Goal: Task Accomplishment & Management: Use online tool/utility

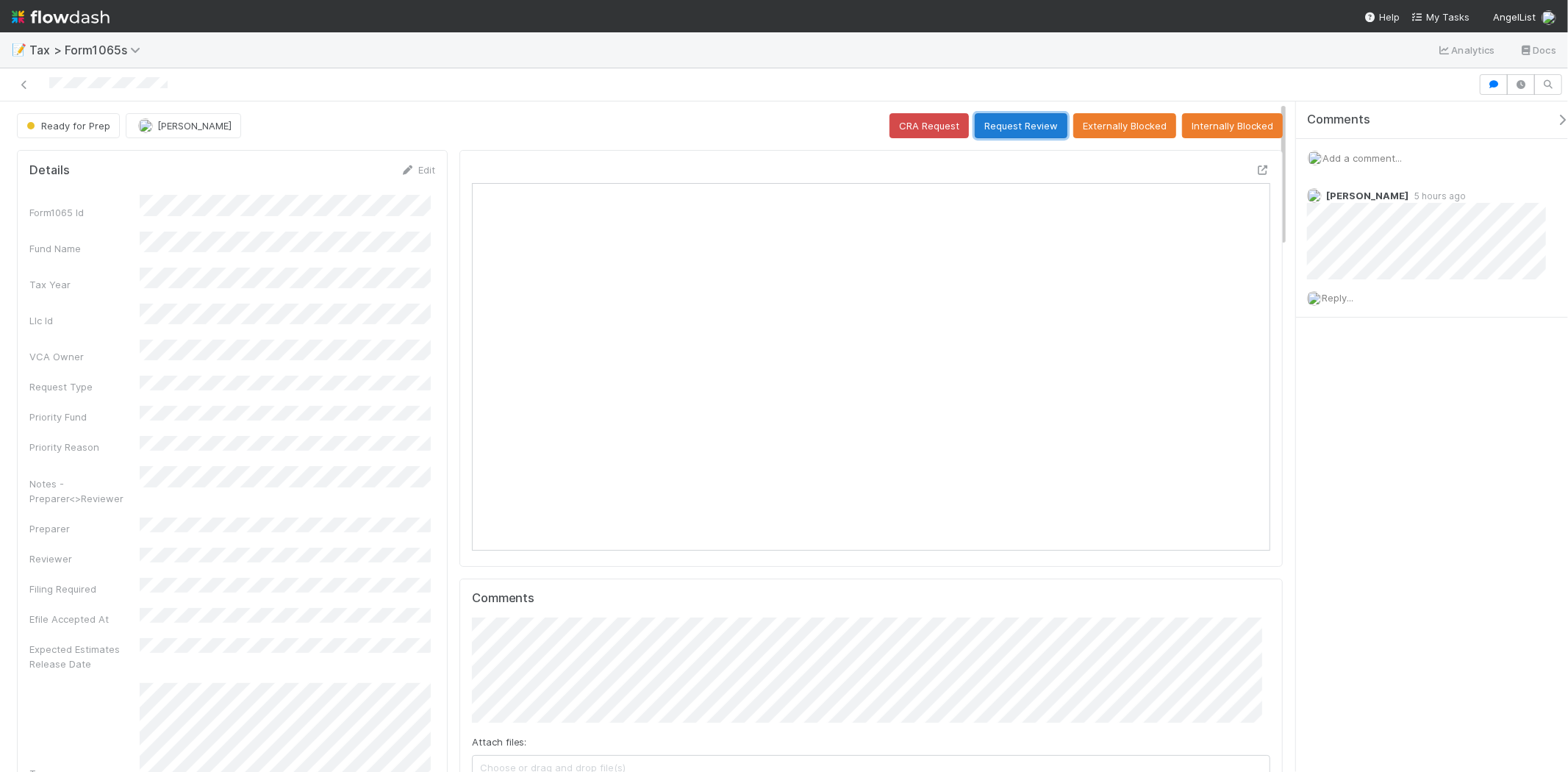
click at [1025, 124] on button "Request Review" at bounding box center [1020, 125] width 92 height 25
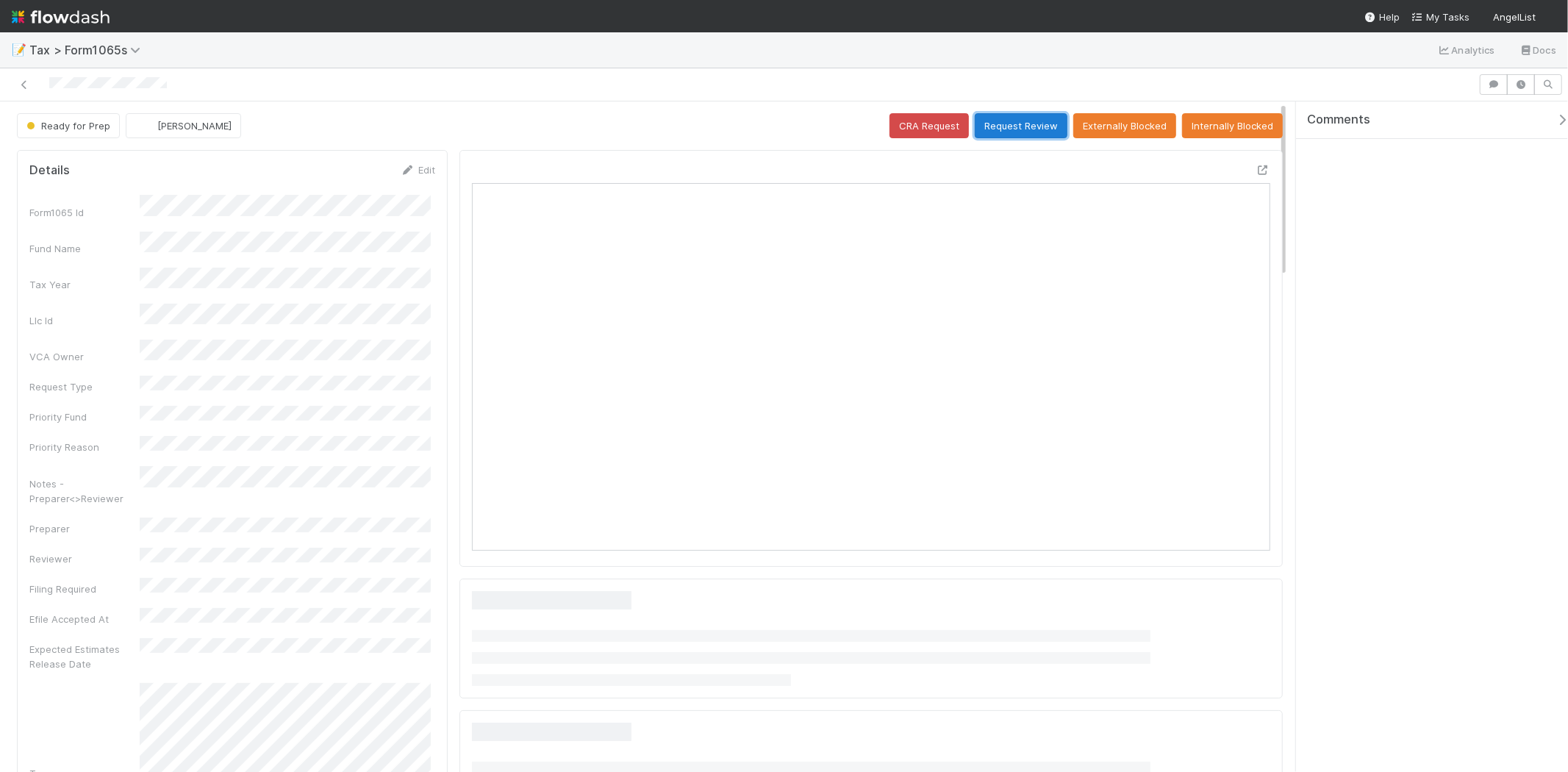
click at [998, 133] on button "Request Review" at bounding box center [1020, 125] width 92 height 25
click at [989, 114] on button "Request Review" at bounding box center [1020, 125] width 92 height 25
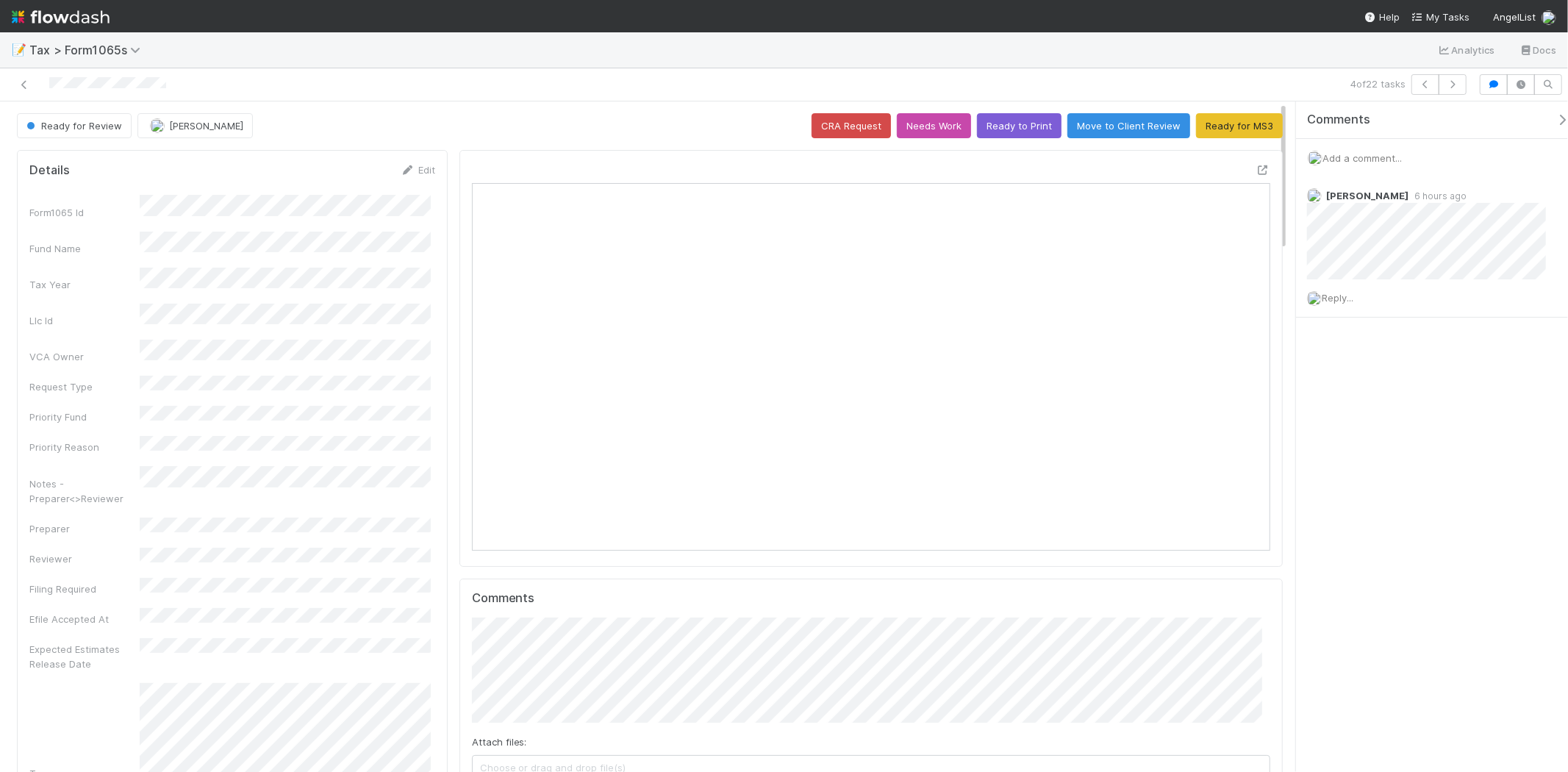
click at [126, 3] on nav "Help My Tasks AngelList" at bounding box center [784, 16] width 1568 height 32
click at [71, 10] on img at bounding box center [60, 17] width 98 height 25
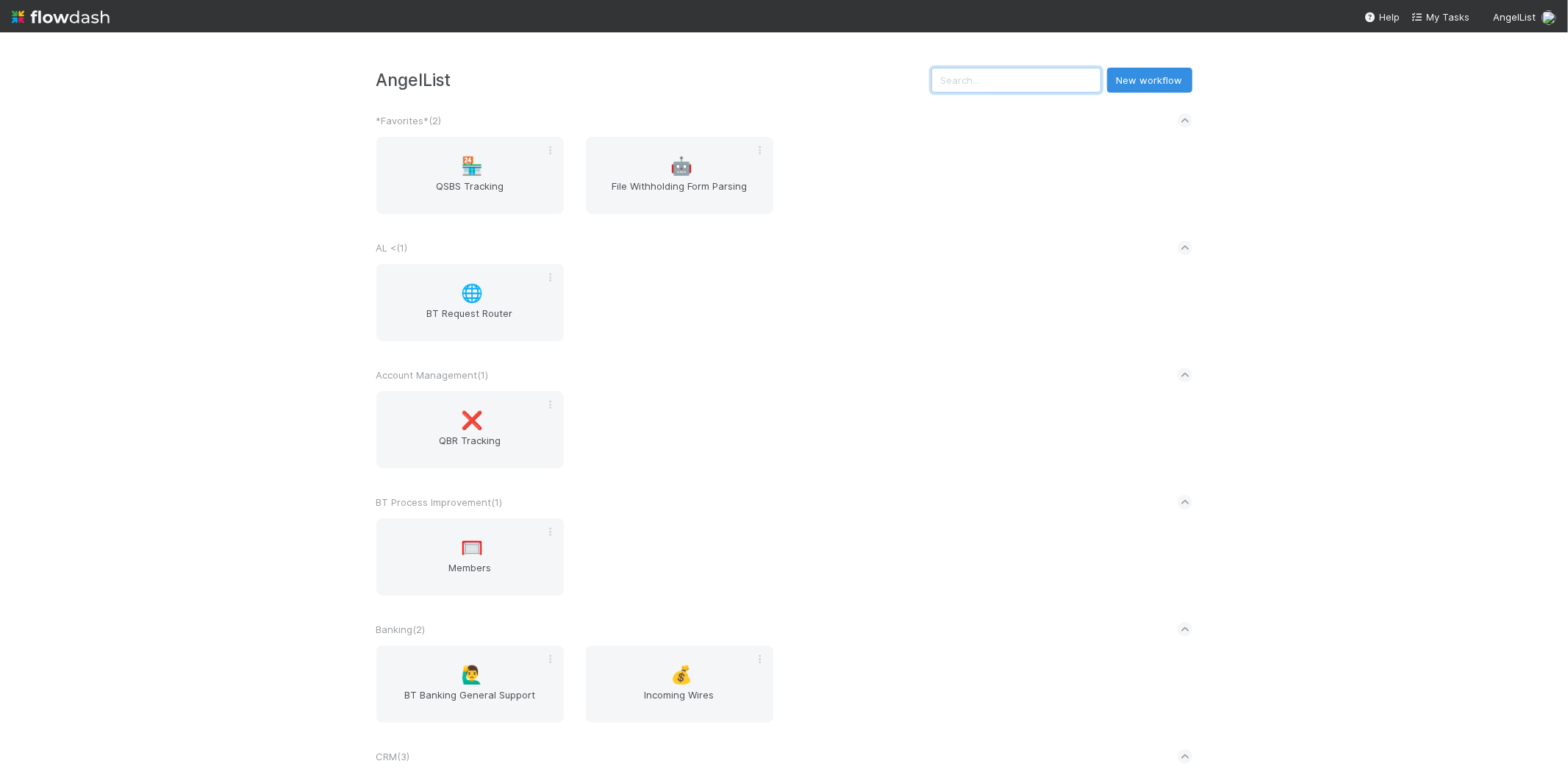
click at [1069, 84] on input "text" at bounding box center [1016, 80] width 170 height 25
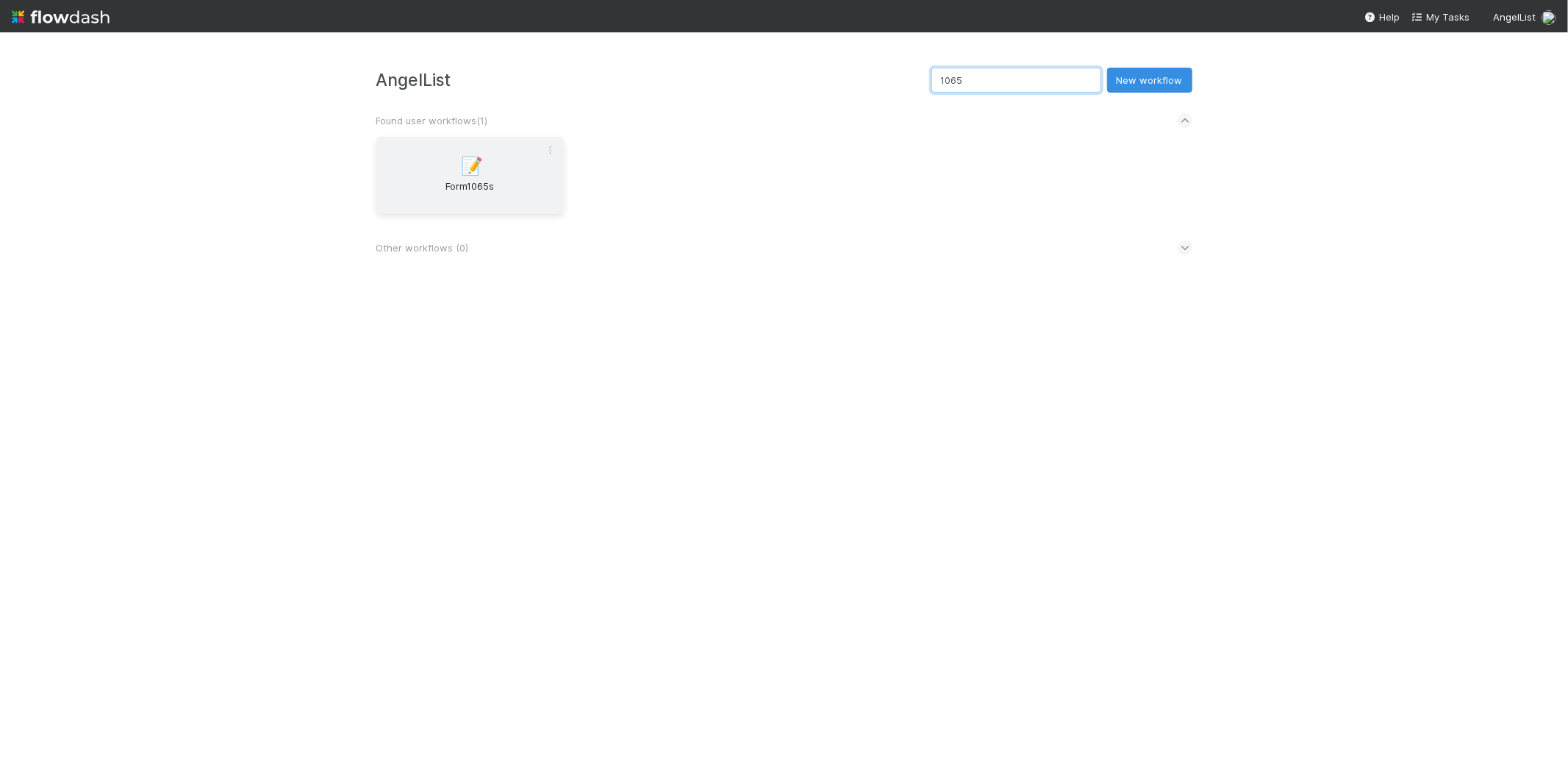
type input "1065"
click at [484, 137] on div "📝 Form1065s" at bounding box center [470, 175] width 187 height 77
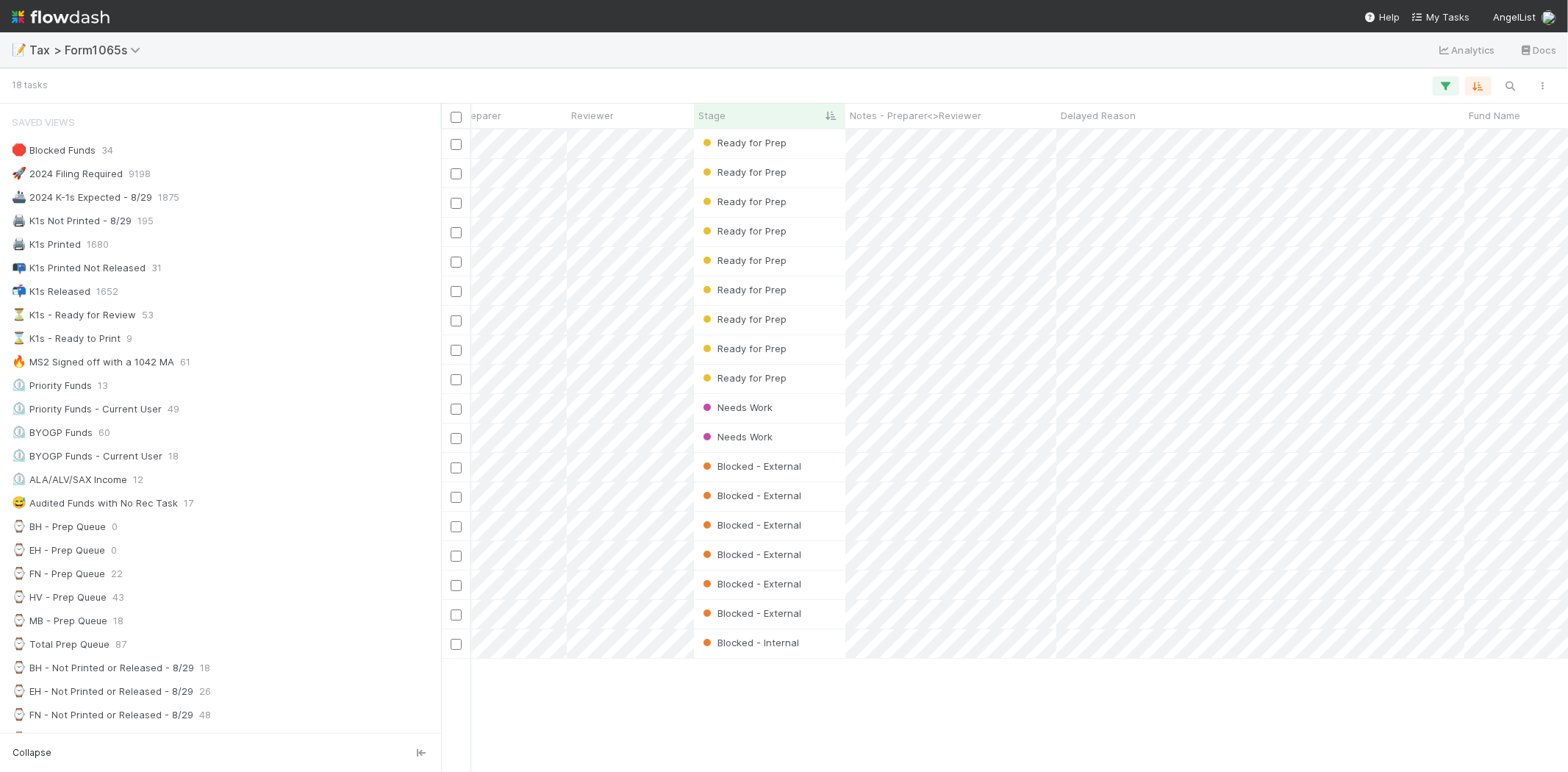
scroll to position [0, 222]
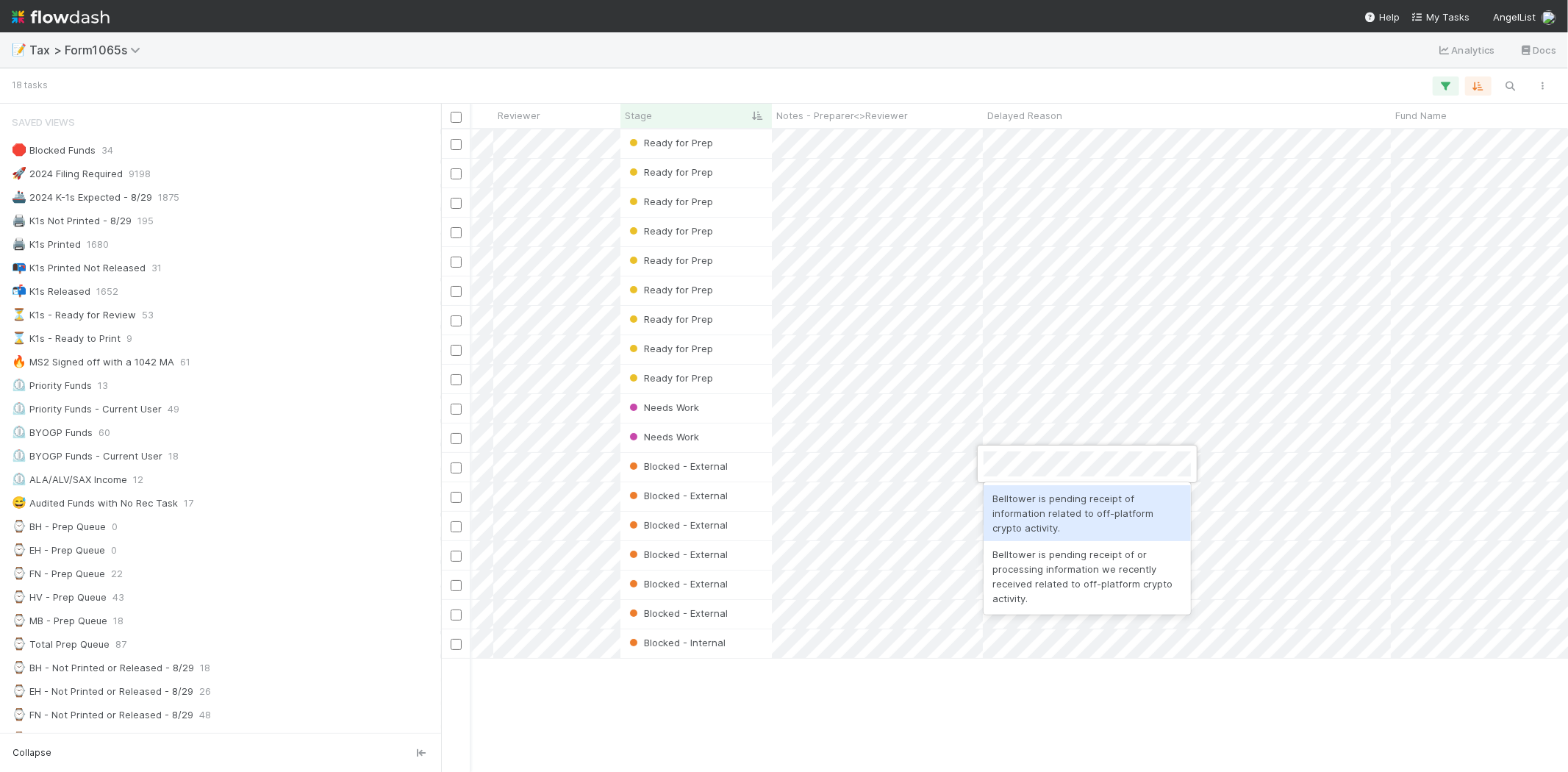
click at [1042, 508] on div "Belltower is pending receipt of information related to off-platform crypto acti…" at bounding box center [1087, 512] width 207 height 56
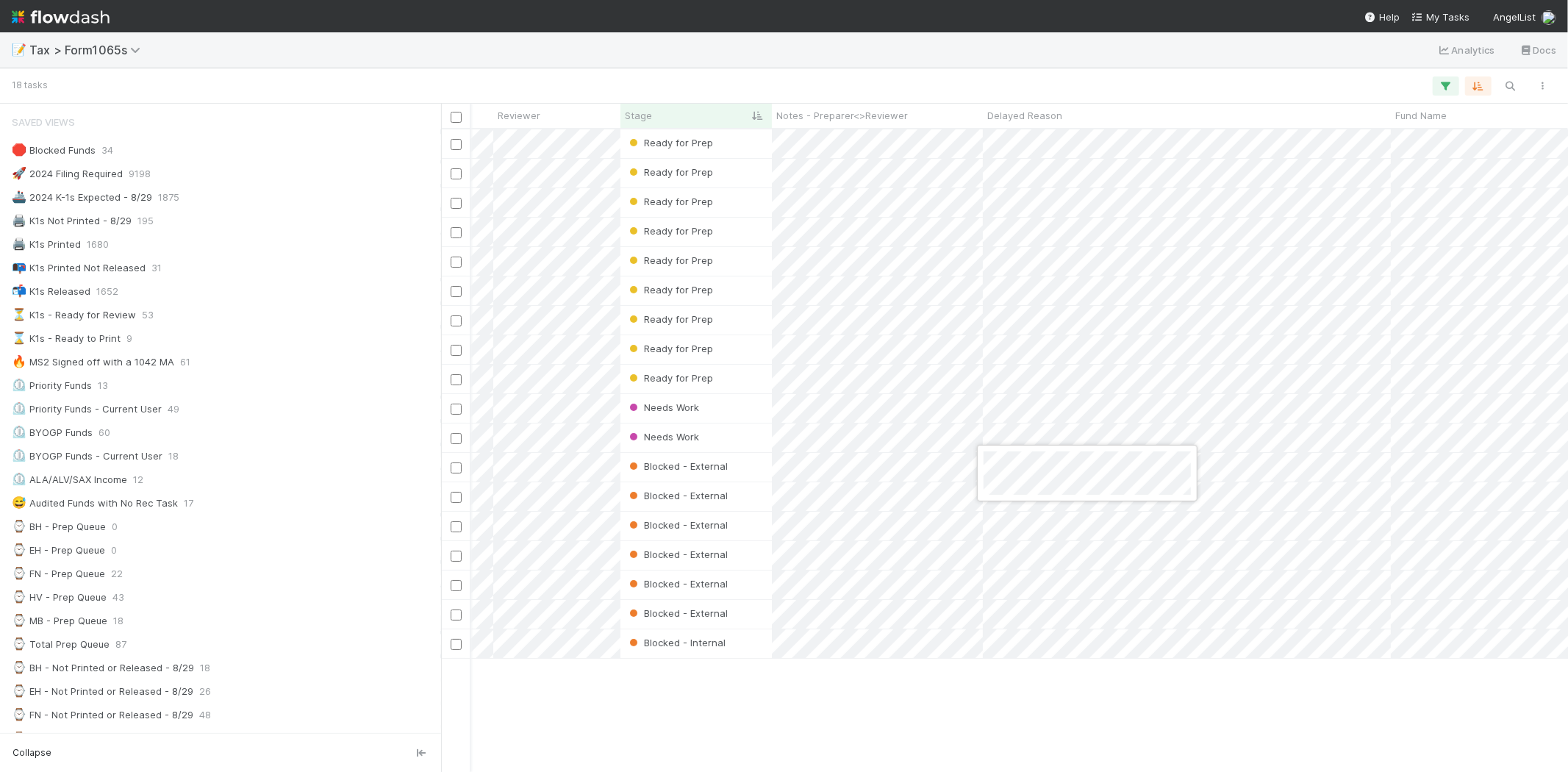
click at [1076, 681] on div at bounding box center [784, 386] width 1568 height 772
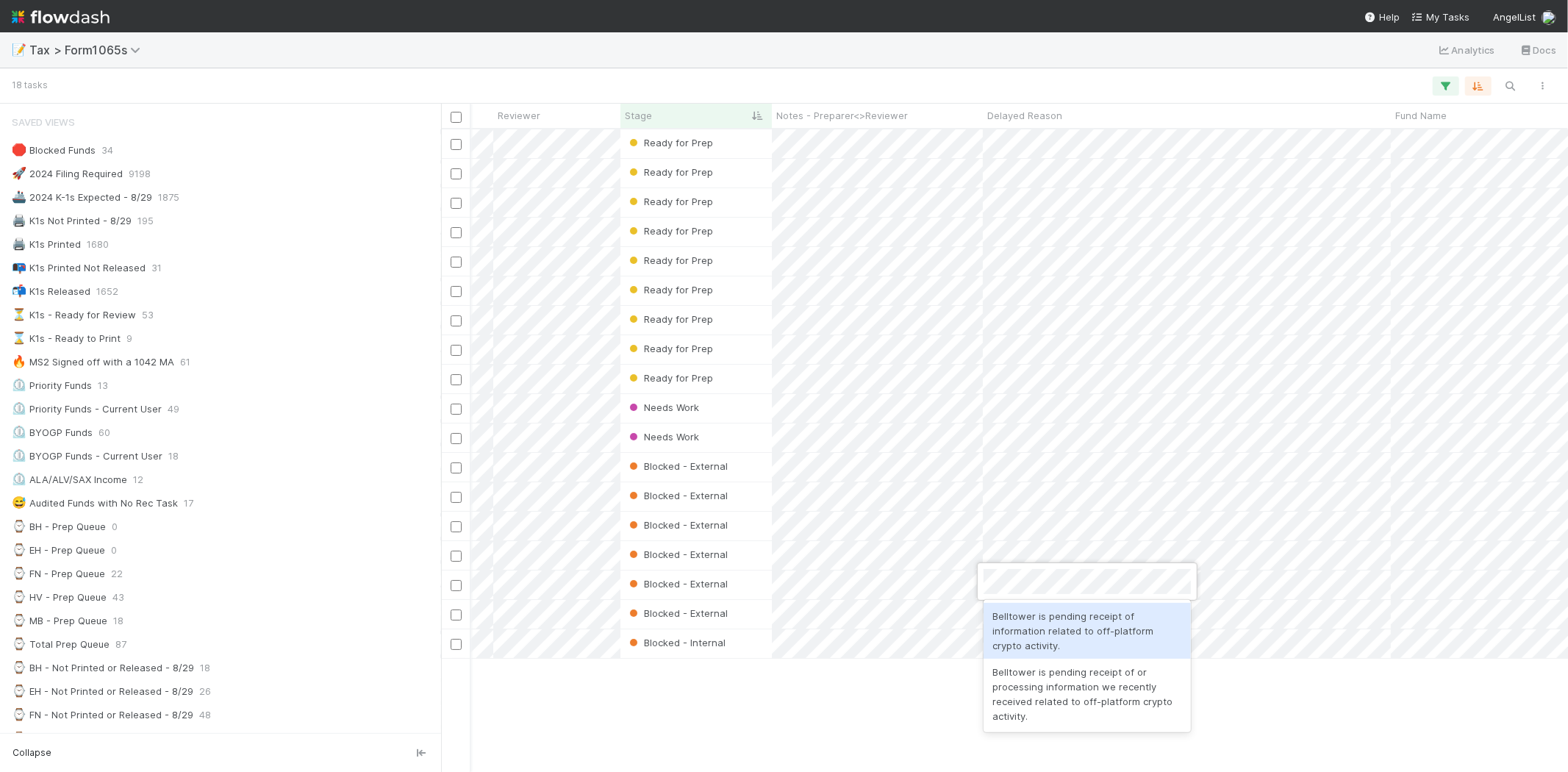
click at [1017, 627] on div "Belltower is pending receipt of information related to off-platform crypto acti…" at bounding box center [1087, 630] width 207 height 56
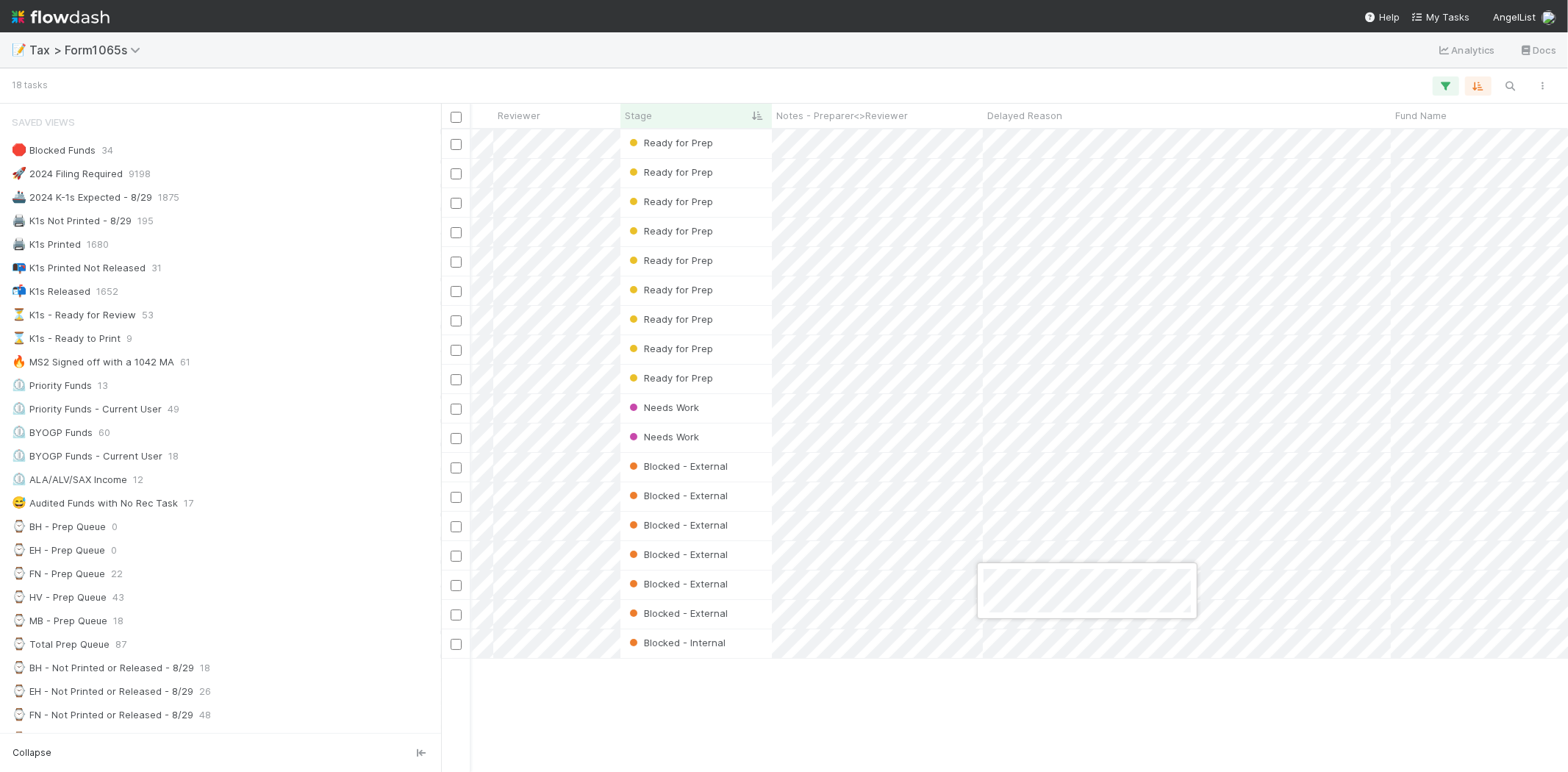
click at [1007, 696] on div at bounding box center [784, 386] width 1568 height 772
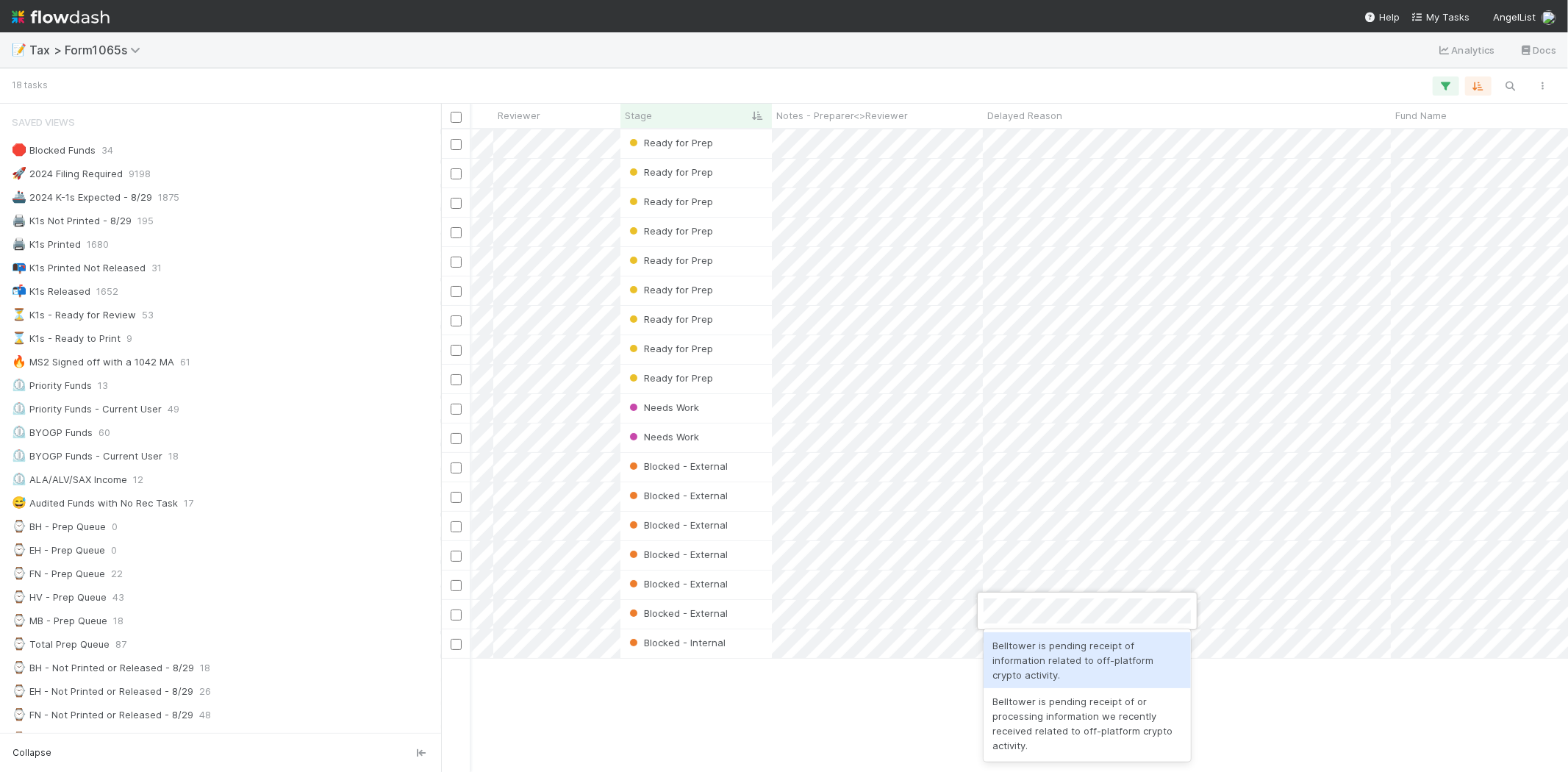
click at [1013, 642] on div "Belltower is pending receipt of information related to off-platform crypto acti…" at bounding box center [1087, 660] width 207 height 56
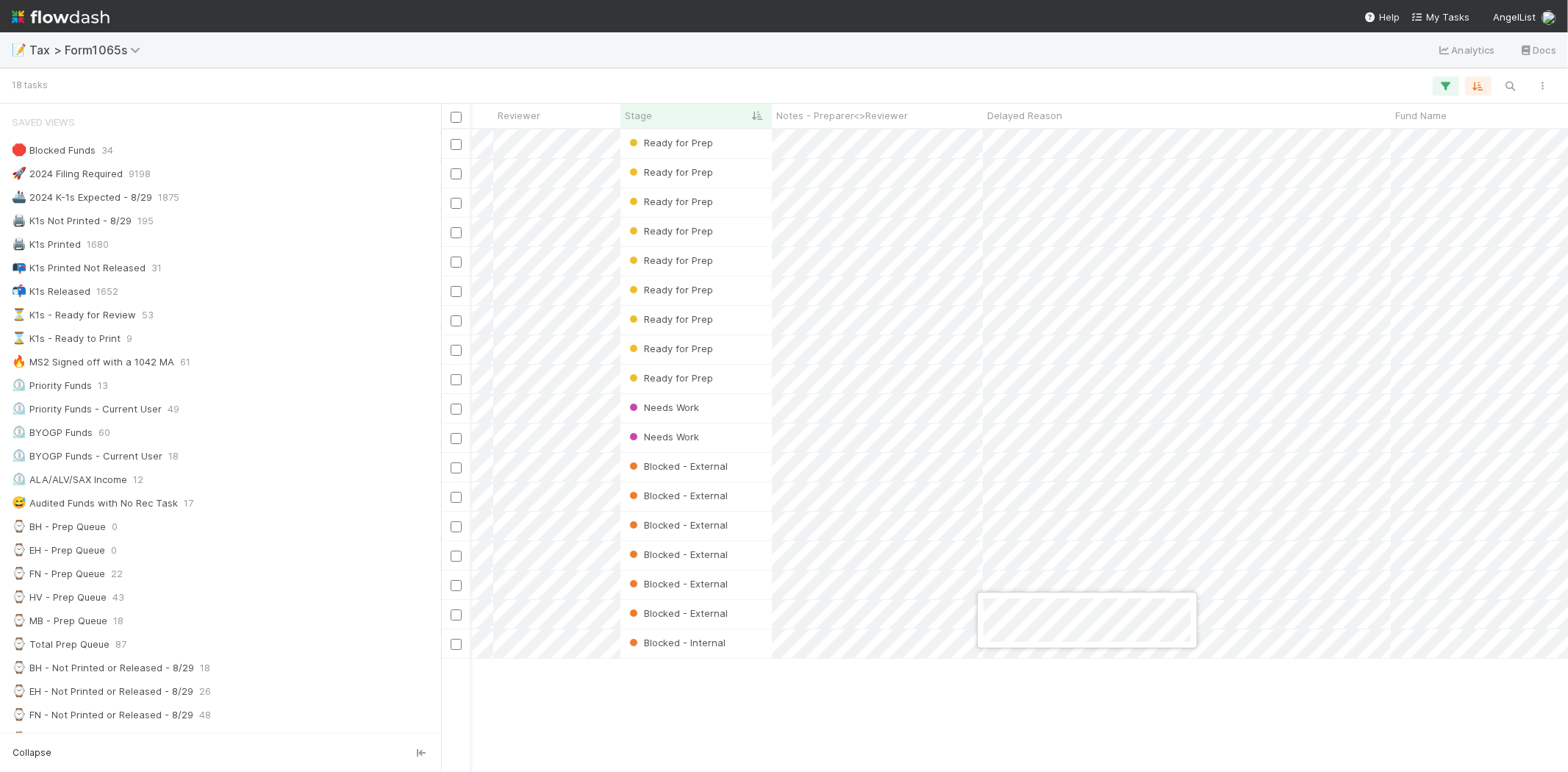
click at [1046, 760] on div at bounding box center [784, 386] width 1568 height 772
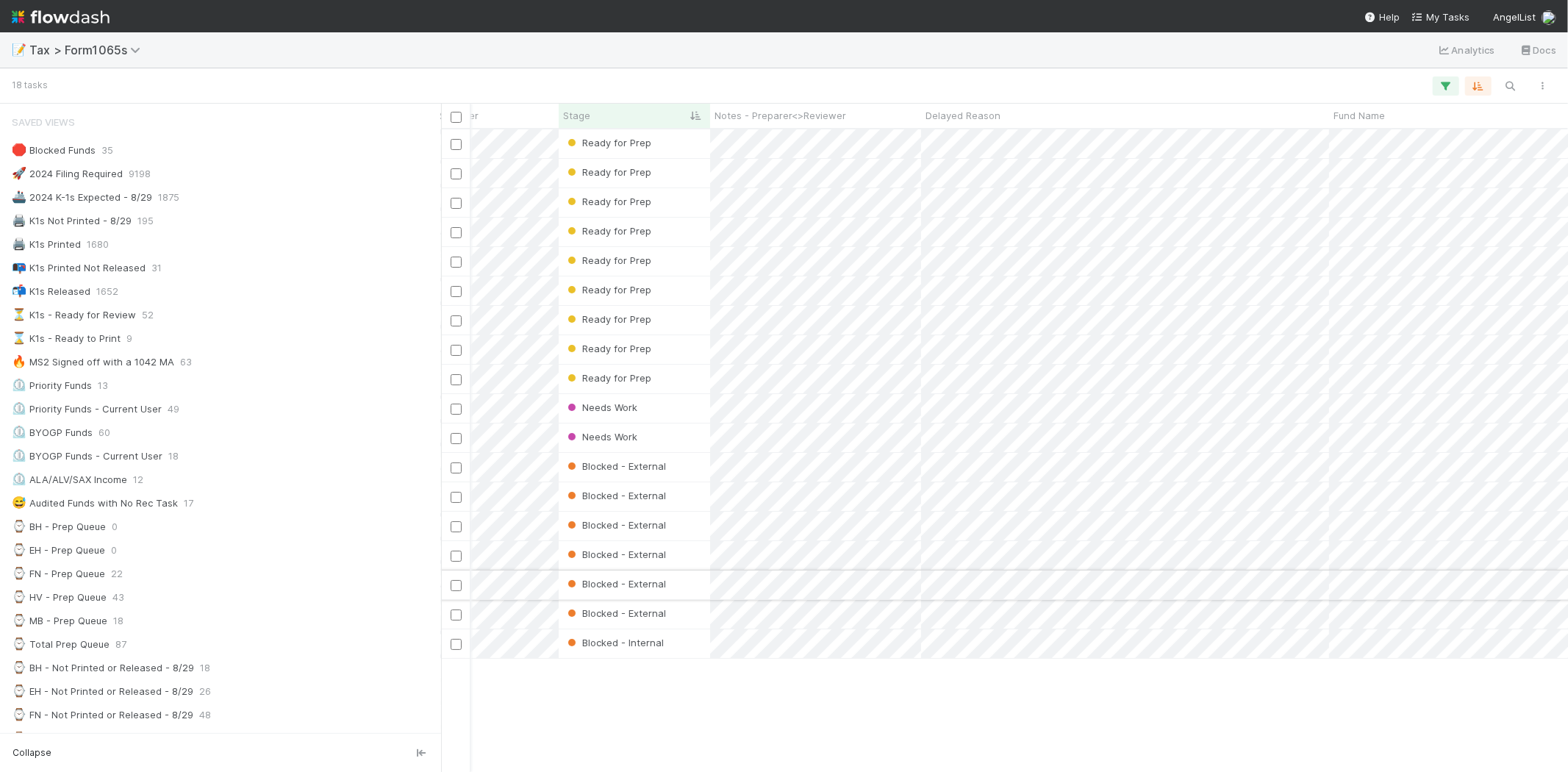
scroll to position [0, 272]
click at [681, 382] on div "Ready for Prep" at bounding box center [645, 378] width 151 height 29
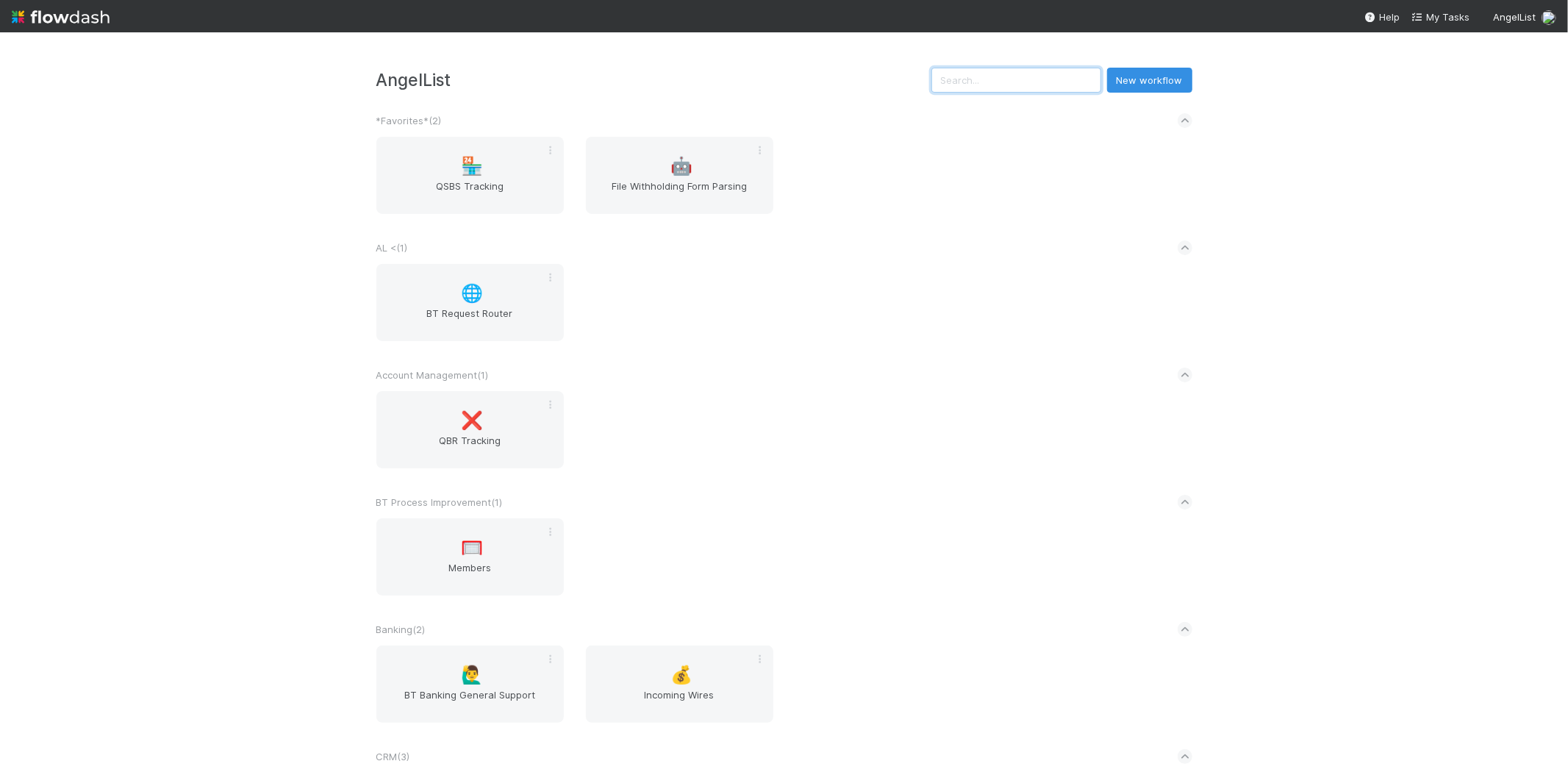
click at [1039, 76] on input "text" at bounding box center [1016, 80] width 170 height 25
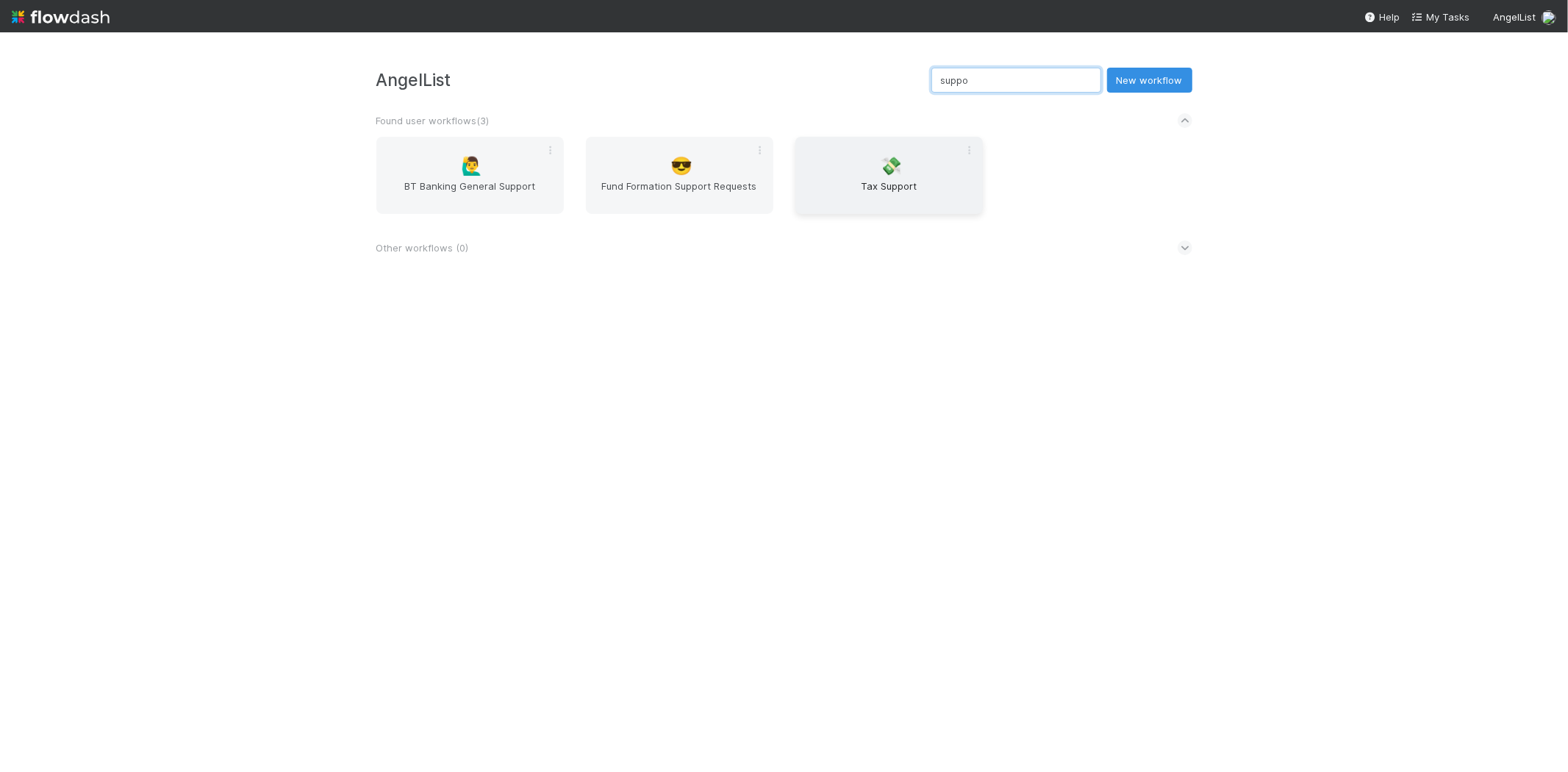
type input "suppo"
click at [896, 161] on span "💸" at bounding box center [890, 166] width 22 height 19
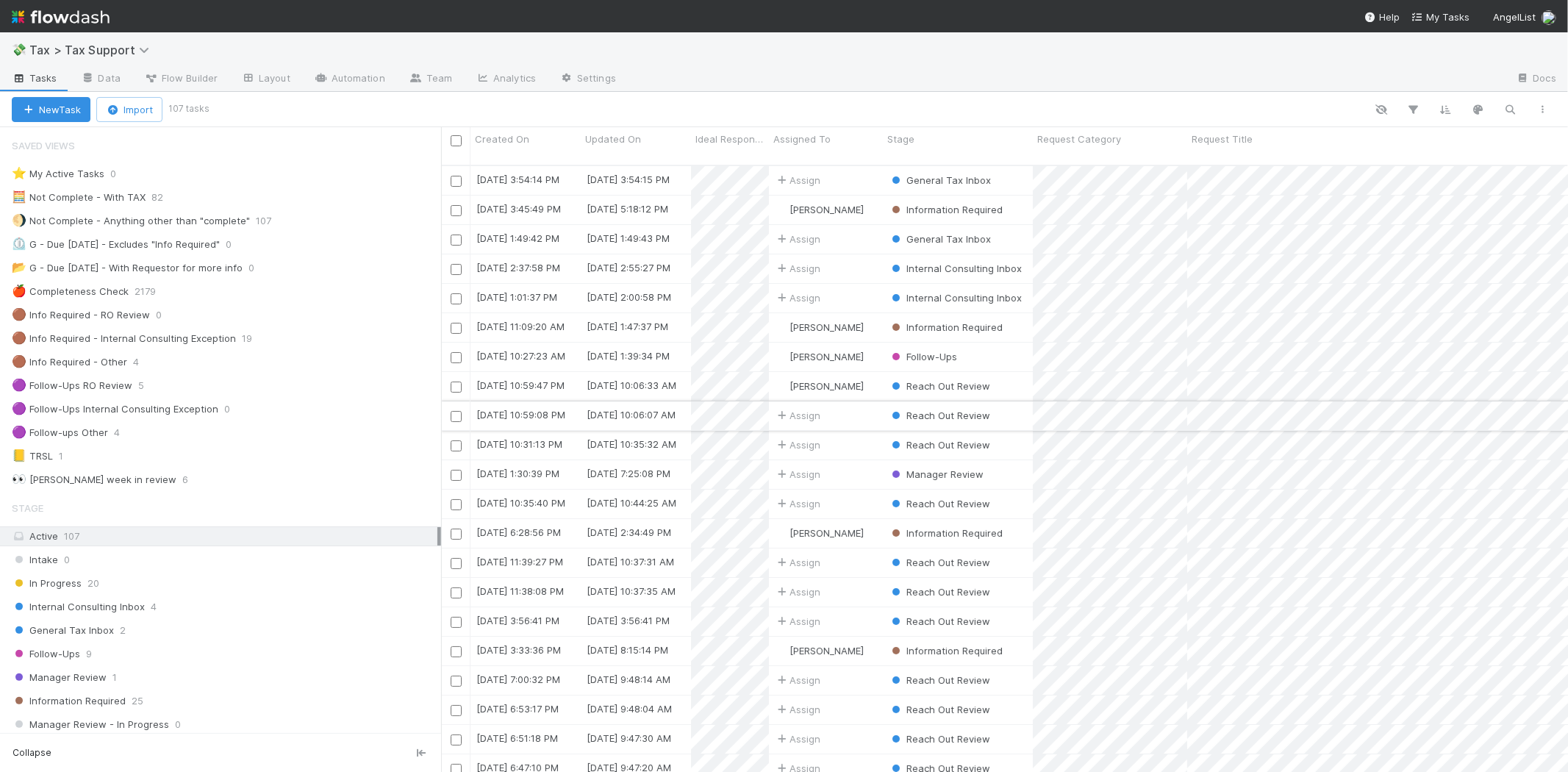
scroll to position [607, 1114]
click at [126, 633] on div "General Tax Inbox 2" at bounding box center [226, 629] width 430 height 18
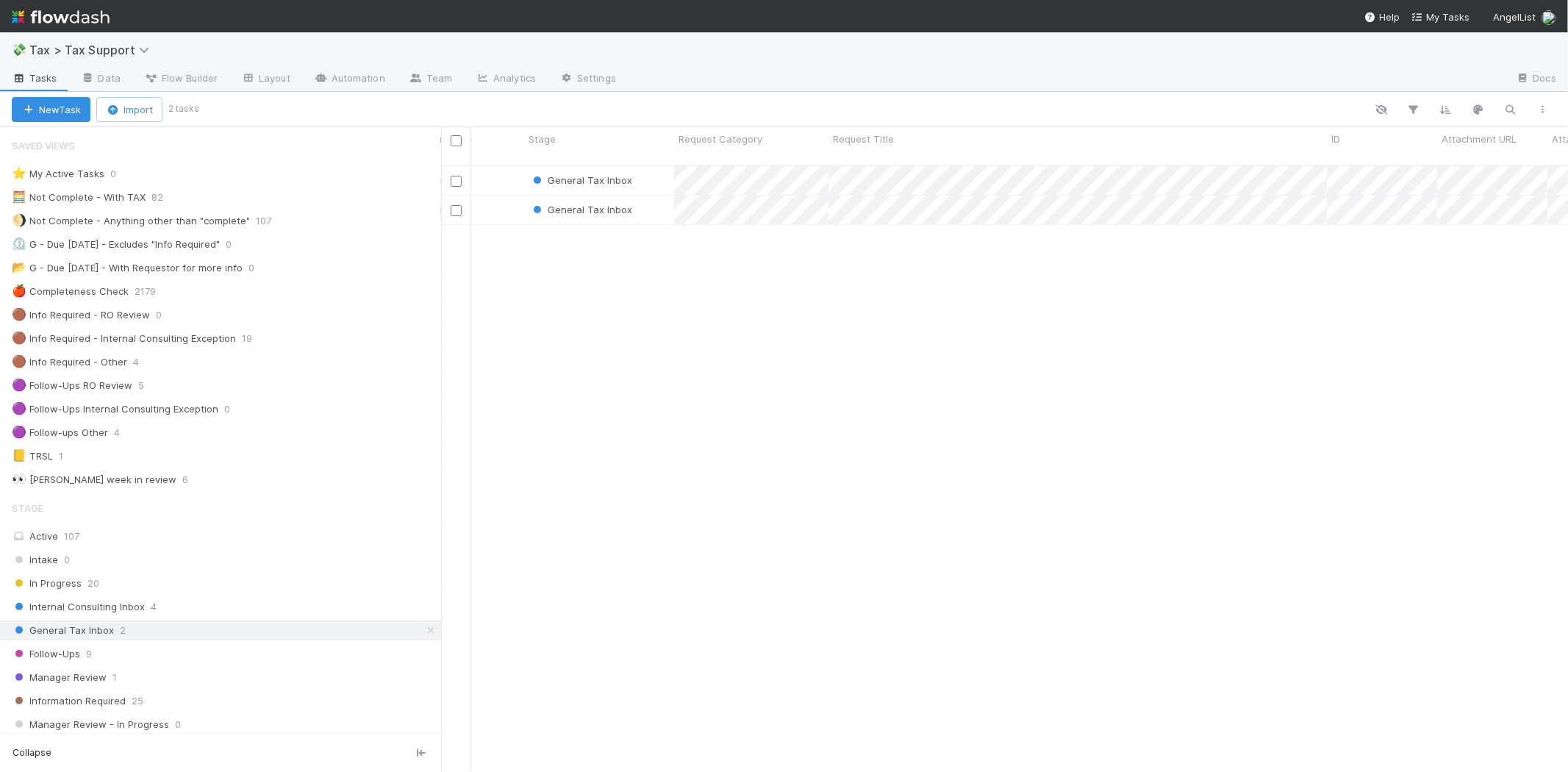
scroll to position [0, 626]
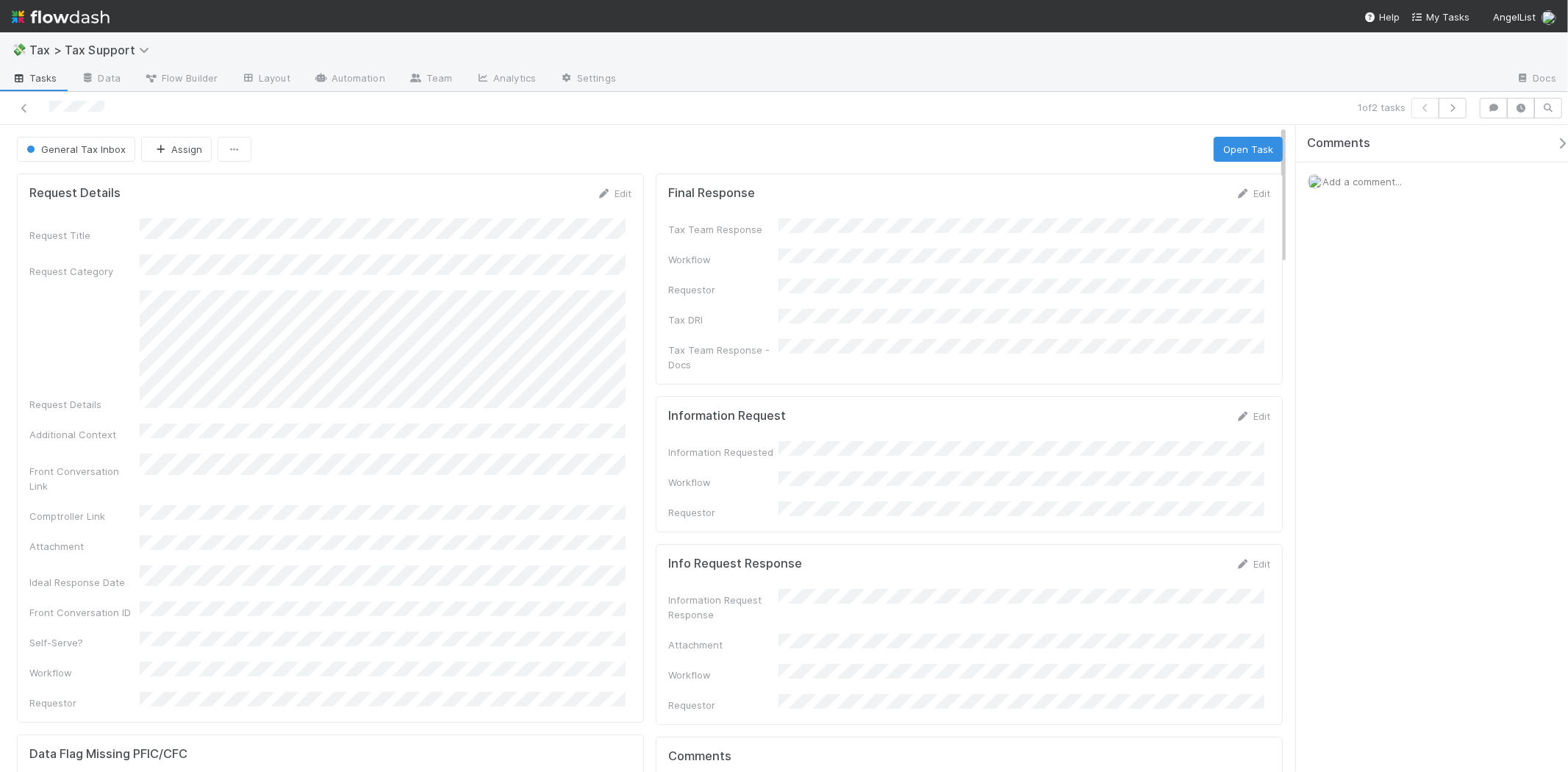
click at [1466, 106] on div "1 of 2 tasks" at bounding box center [1107, 108] width 730 height 21
click at [1461, 106] on button "button" at bounding box center [1452, 108] width 28 height 21
click at [1247, 197] on link "Edit" at bounding box center [1253, 193] width 34 height 11
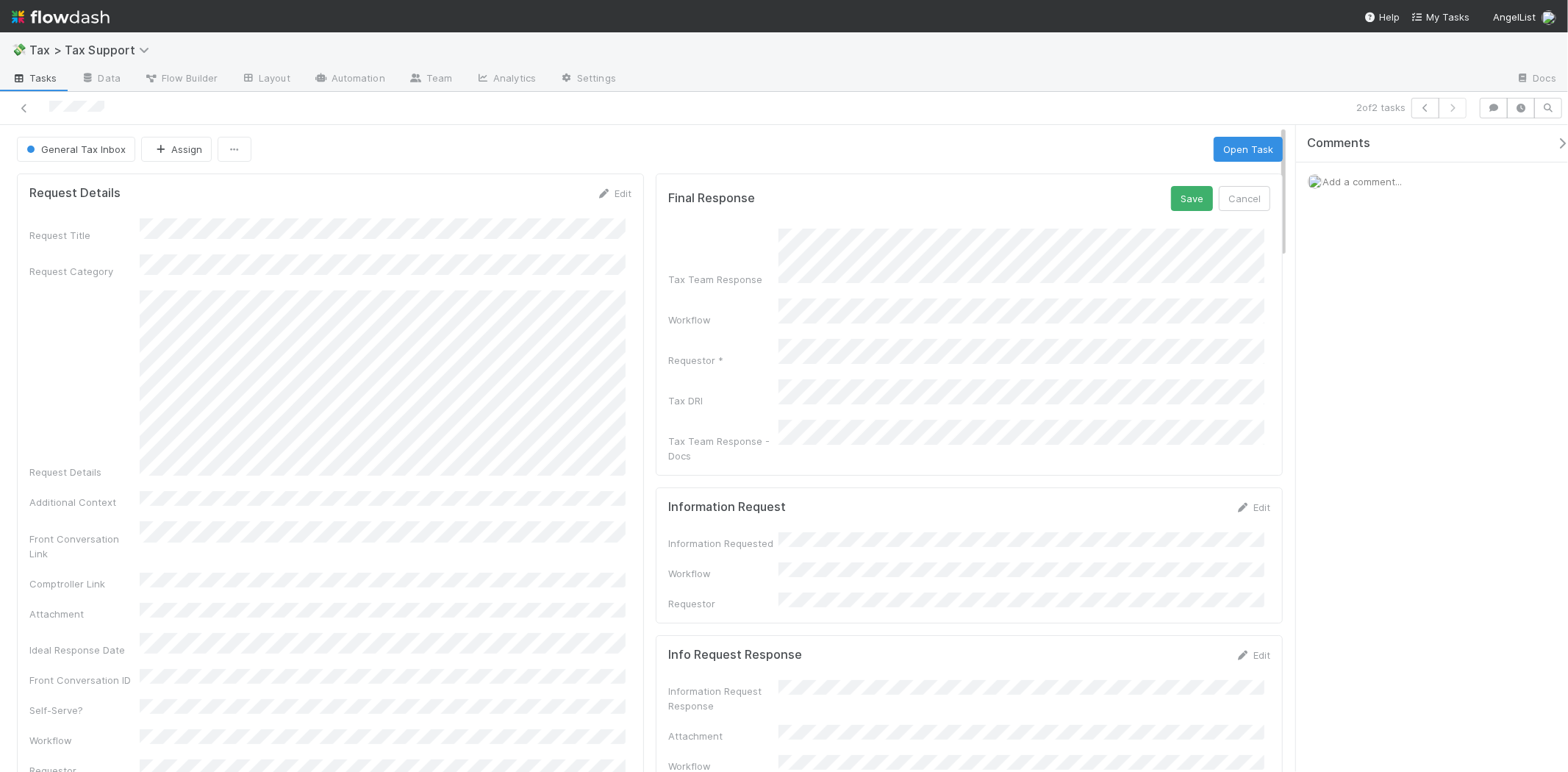
click at [1062, 293] on div "Tax Team Response Workflow Requestor * Tax DRI Tax Team Response - Docs" at bounding box center [969, 345] width 602 height 235
click at [1351, 195] on div "Add a comment..." at bounding box center [1438, 182] width 284 height 38
click at [1356, 184] on span "Add a comment..." at bounding box center [1362, 182] width 79 height 11
click at [19, 108] on icon at bounding box center [24, 108] width 14 height 10
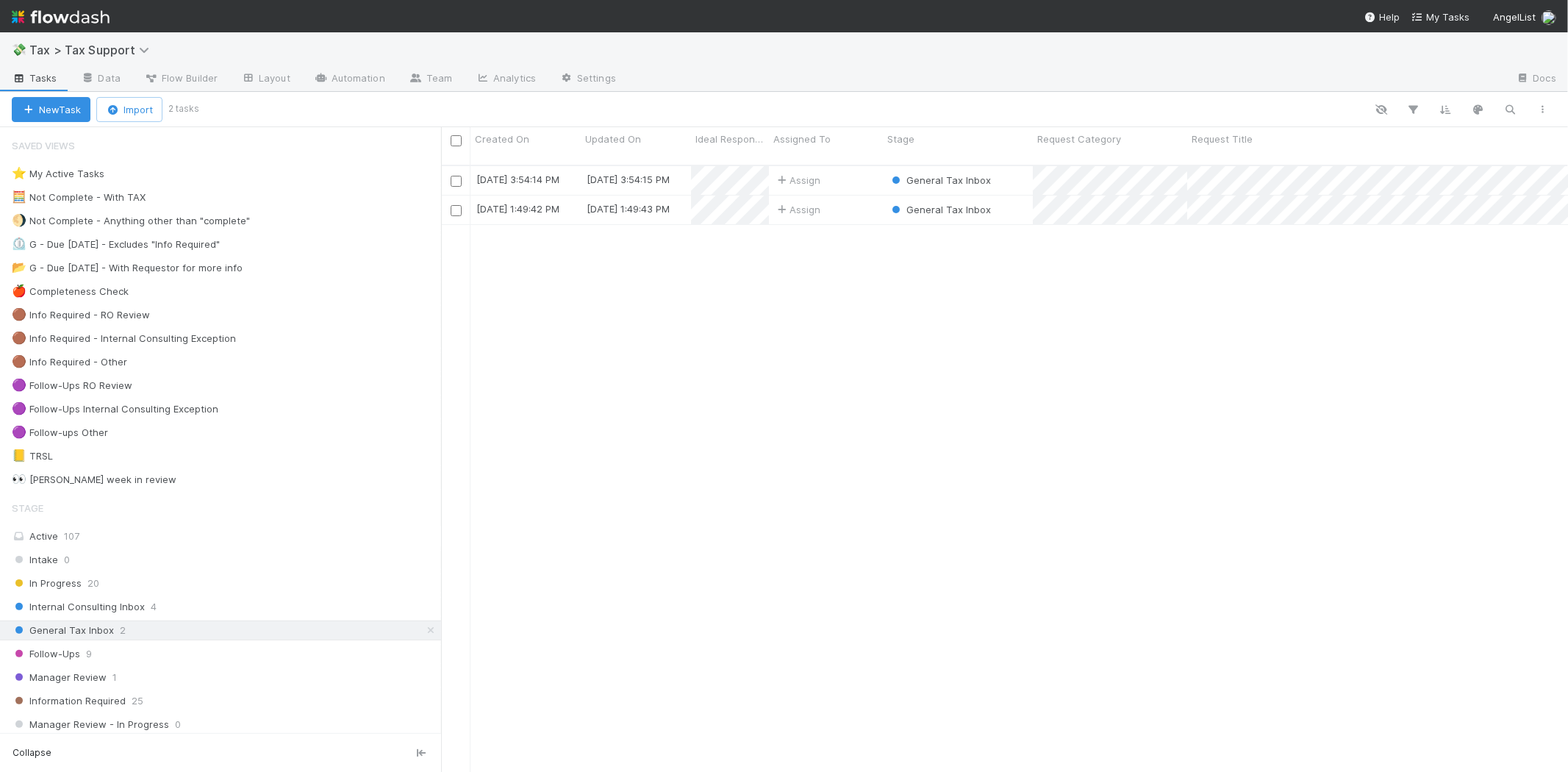
scroll to position [607, 1114]
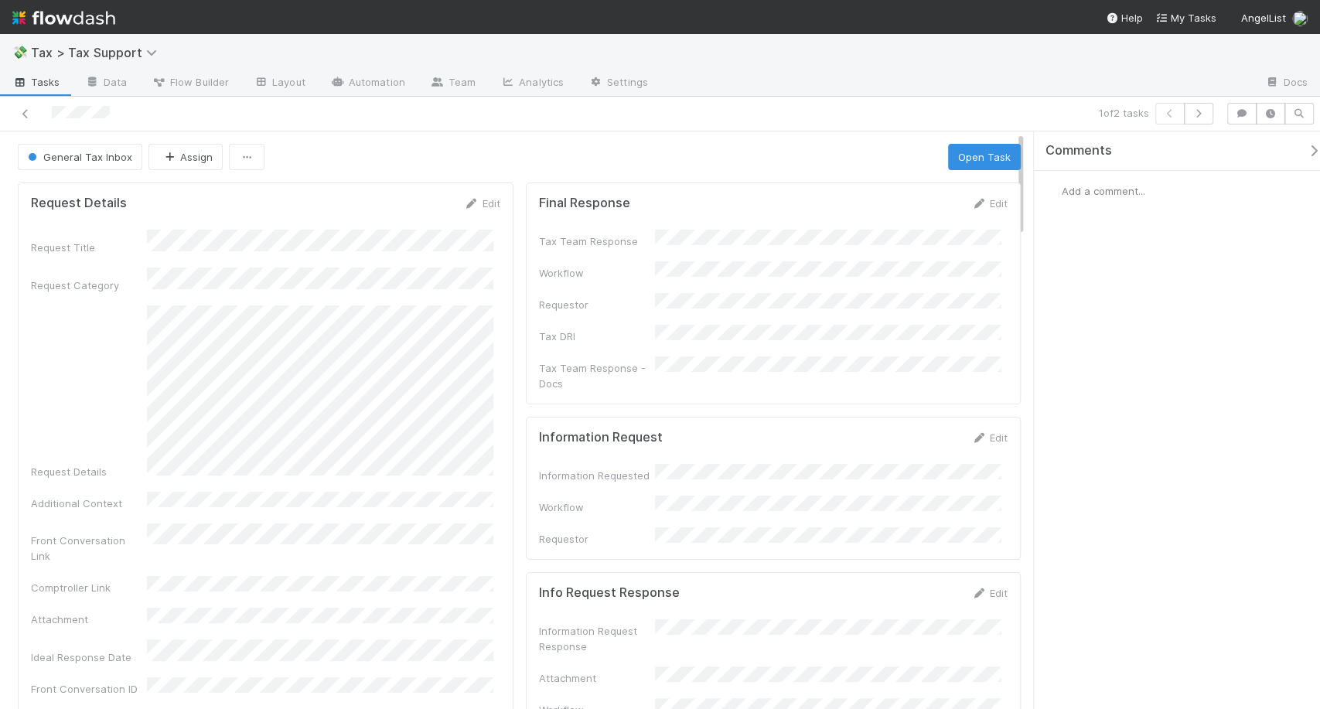
click at [1112, 193] on span "Add a comment..." at bounding box center [1102, 191] width 83 height 12
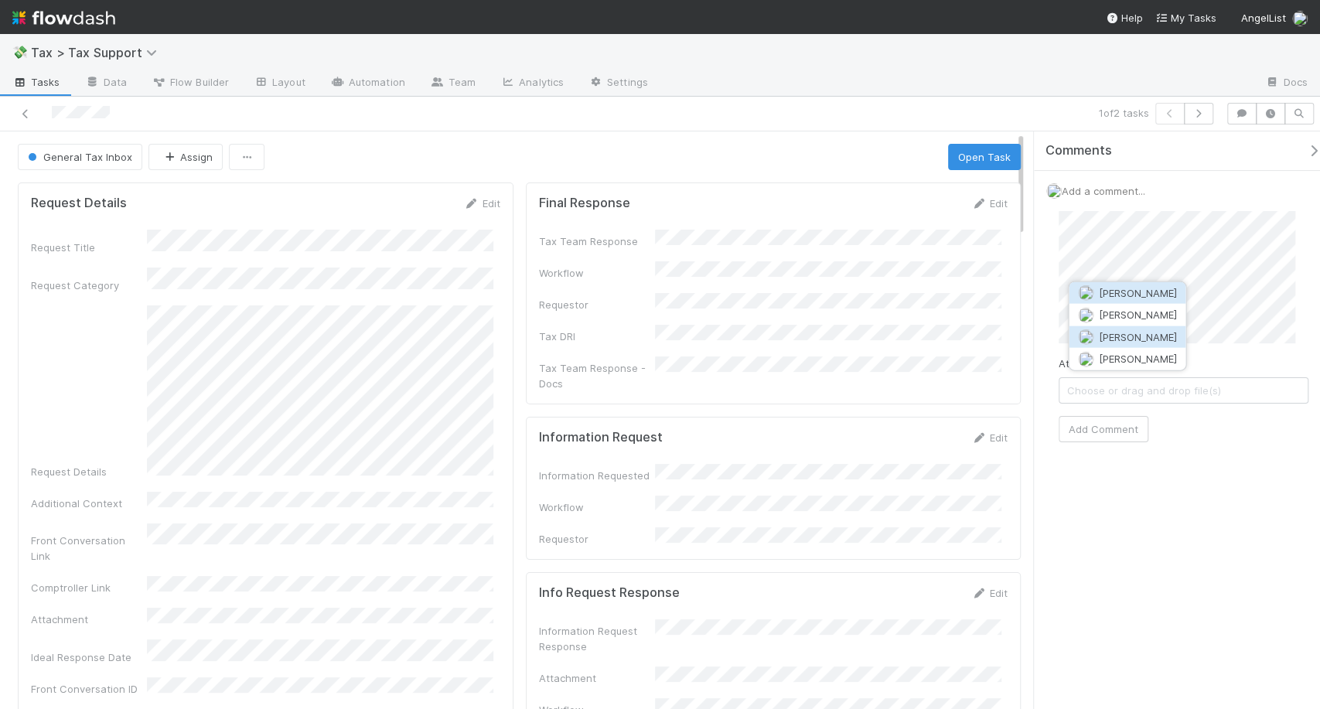
click at [1159, 327] on button "Haley Young" at bounding box center [1126, 336] width 117 height 22
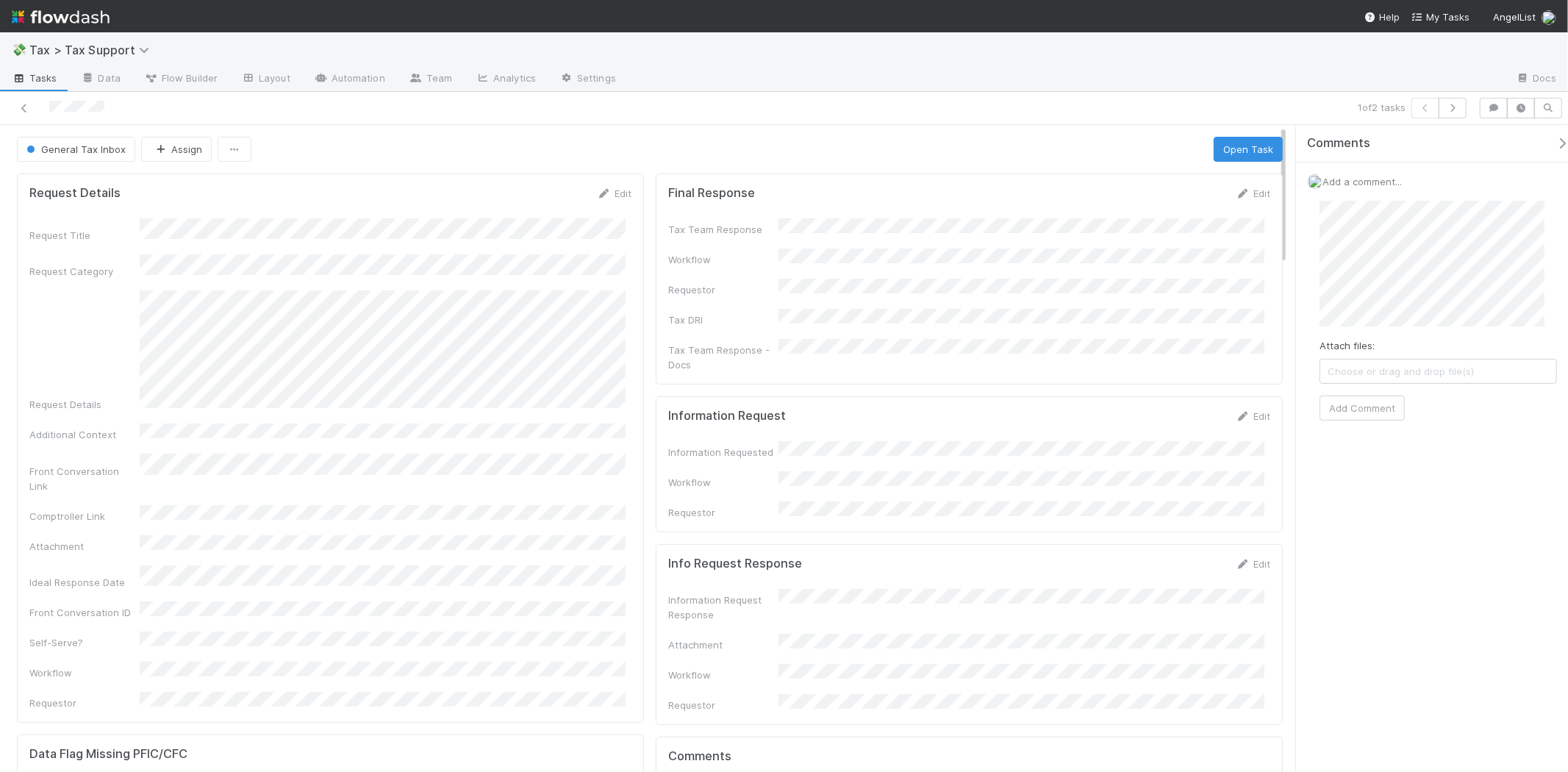
click at [1291, 238] on div "Comments Add a comment... Attach files: Choose or drag and drop file(s) Add Com…" at bounding box center [1428, 448] width 281 height 647
click at [1247, 195] on link "Edit" at bounding box center [1253, 193] width 34 height 11
click at [1179, 207] on button "Save" at bounding box center [1192, 199] width 42 height 25
click at [51, 156] on button "General Tax Inbox" at bounding box center [76, 149] width 118 height 25
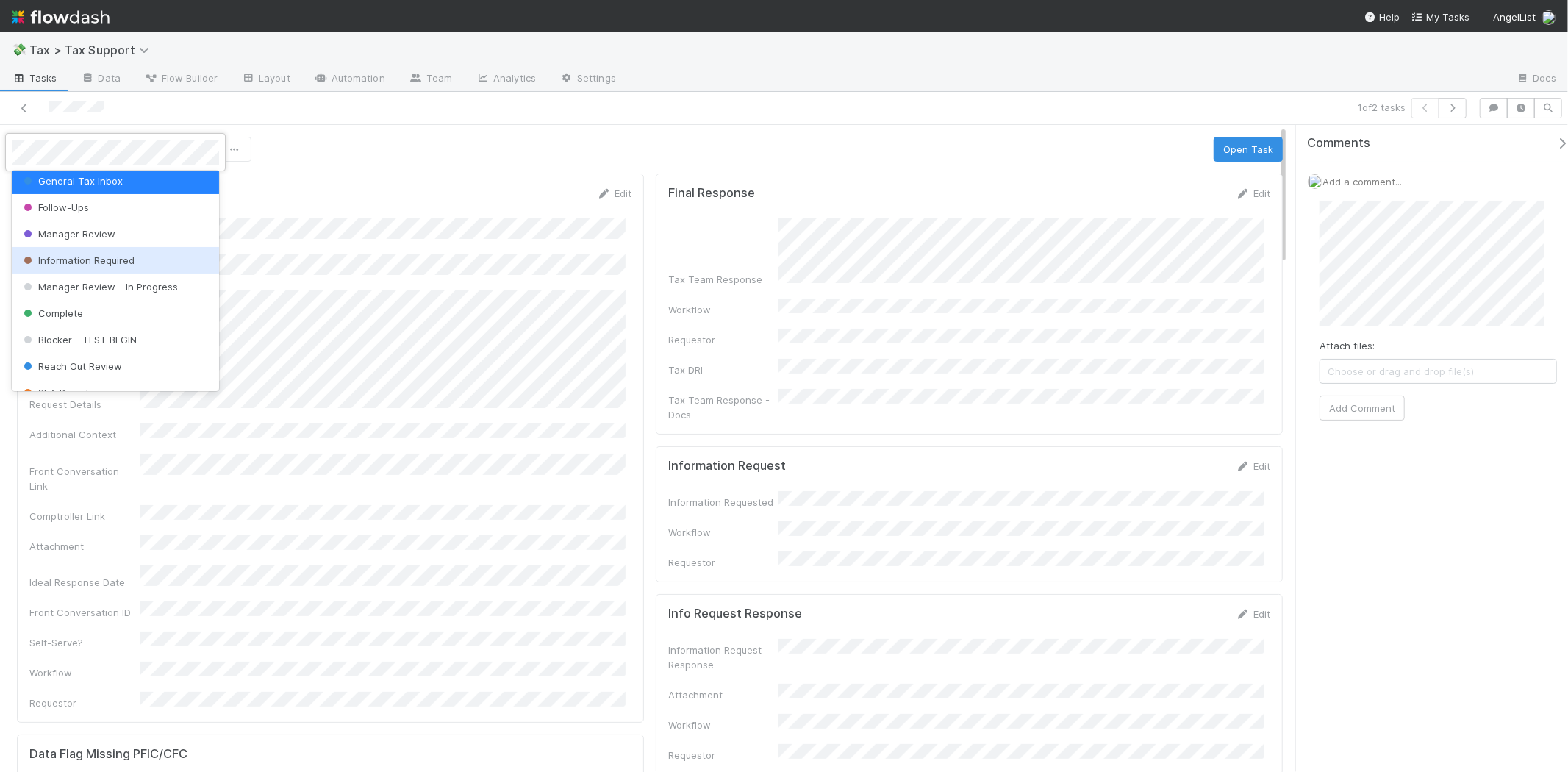
scroll to position [103, 0]
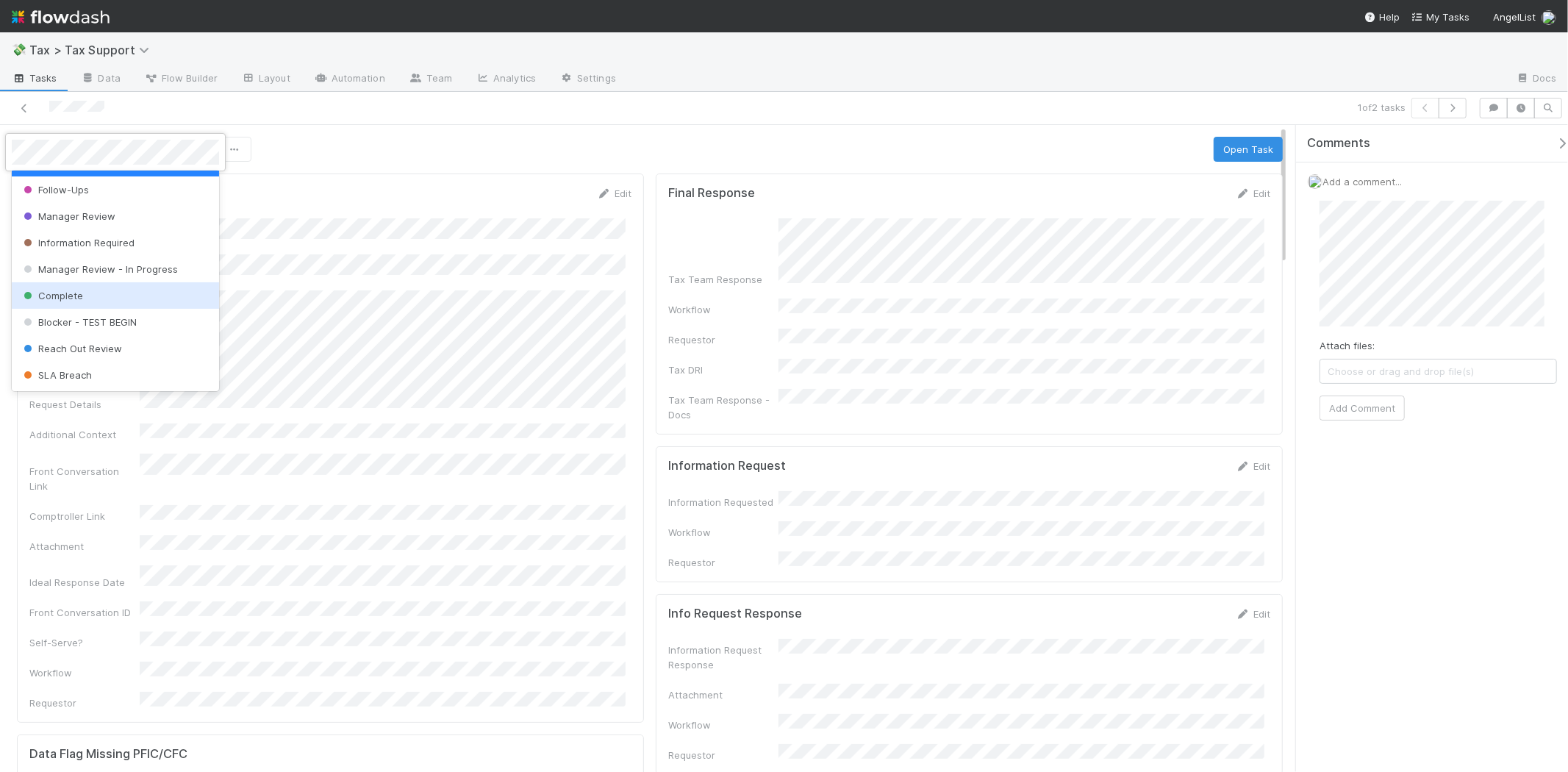
click at [107, 290] on div "Complete" at bounding box center [115, 296] width 207 height 27
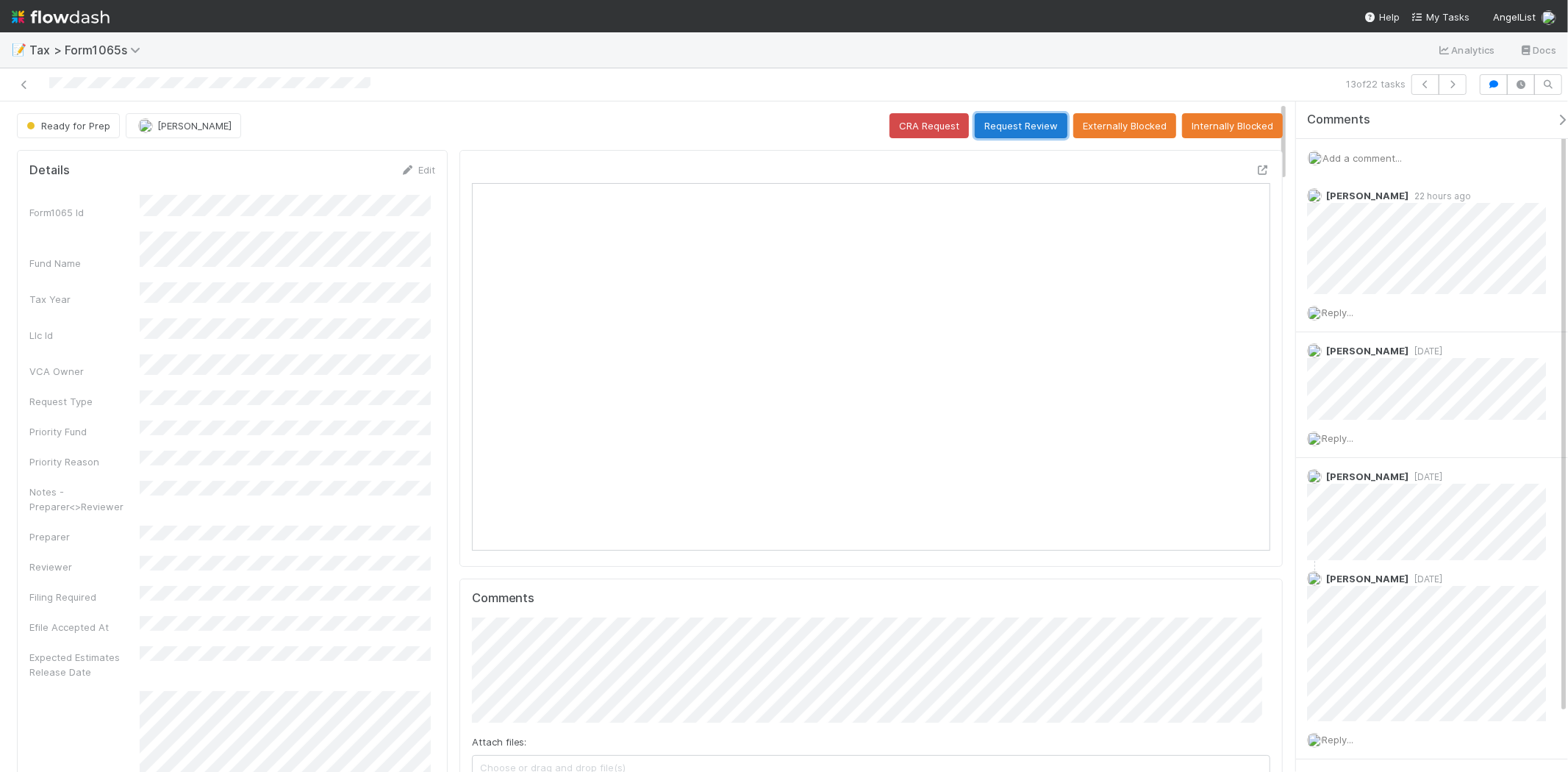
click at [988, 121] on button "Request Review" at bounding box center [1020, 125] width 92 height 25
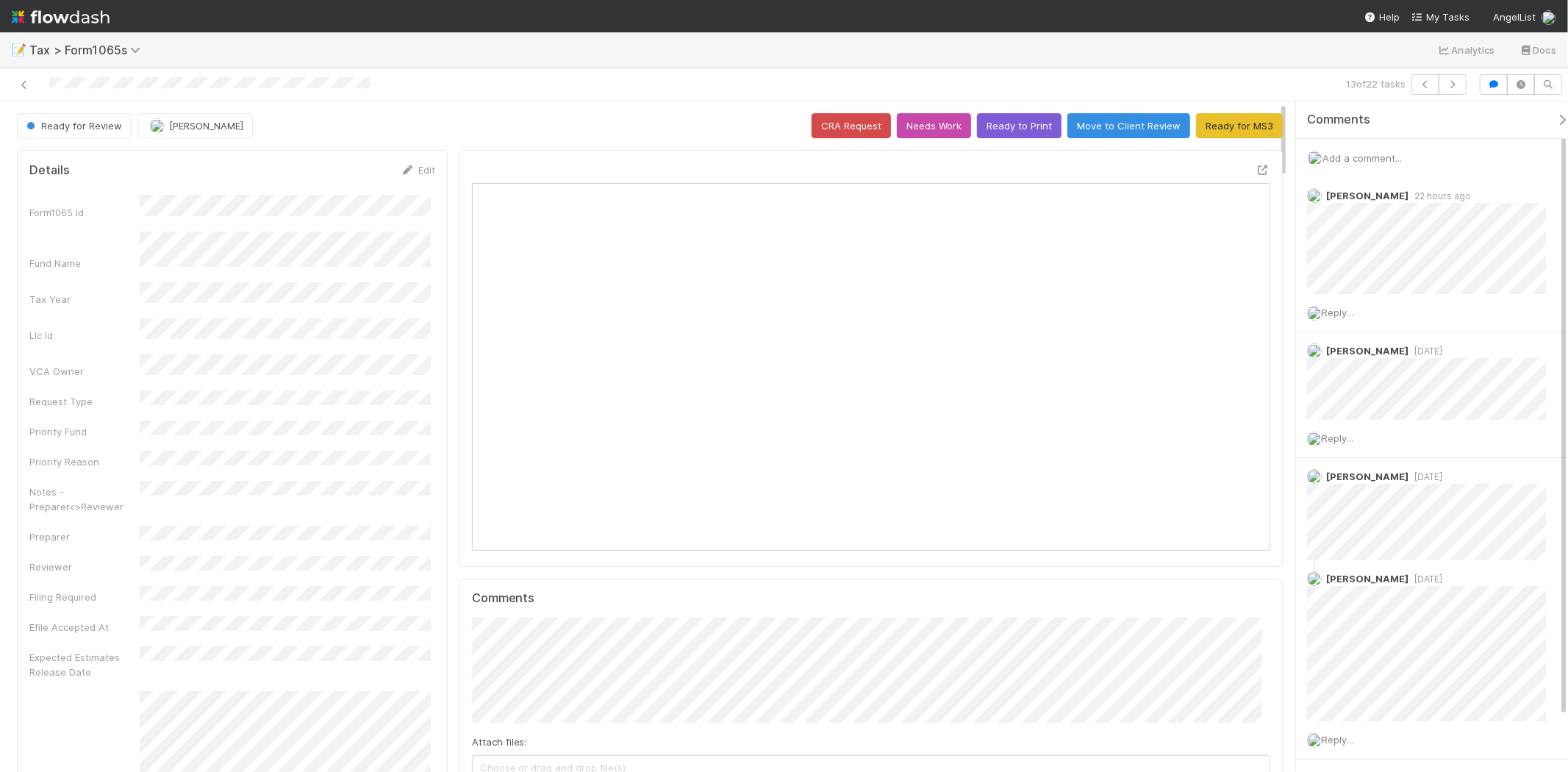
click at [78, 14] on img at bounding box center [60, 17] width 98 height 25
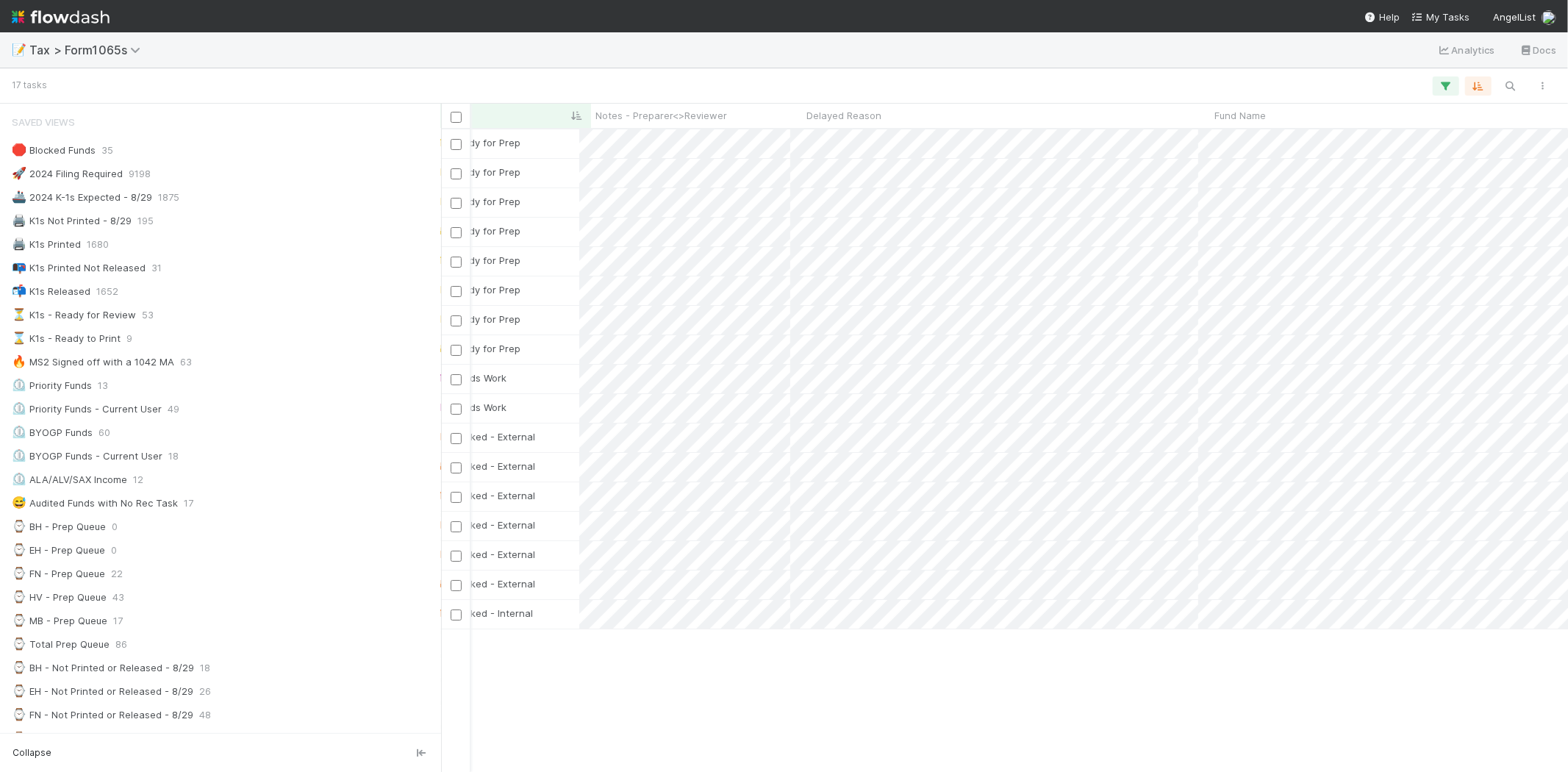
scroll to position [0, 414]
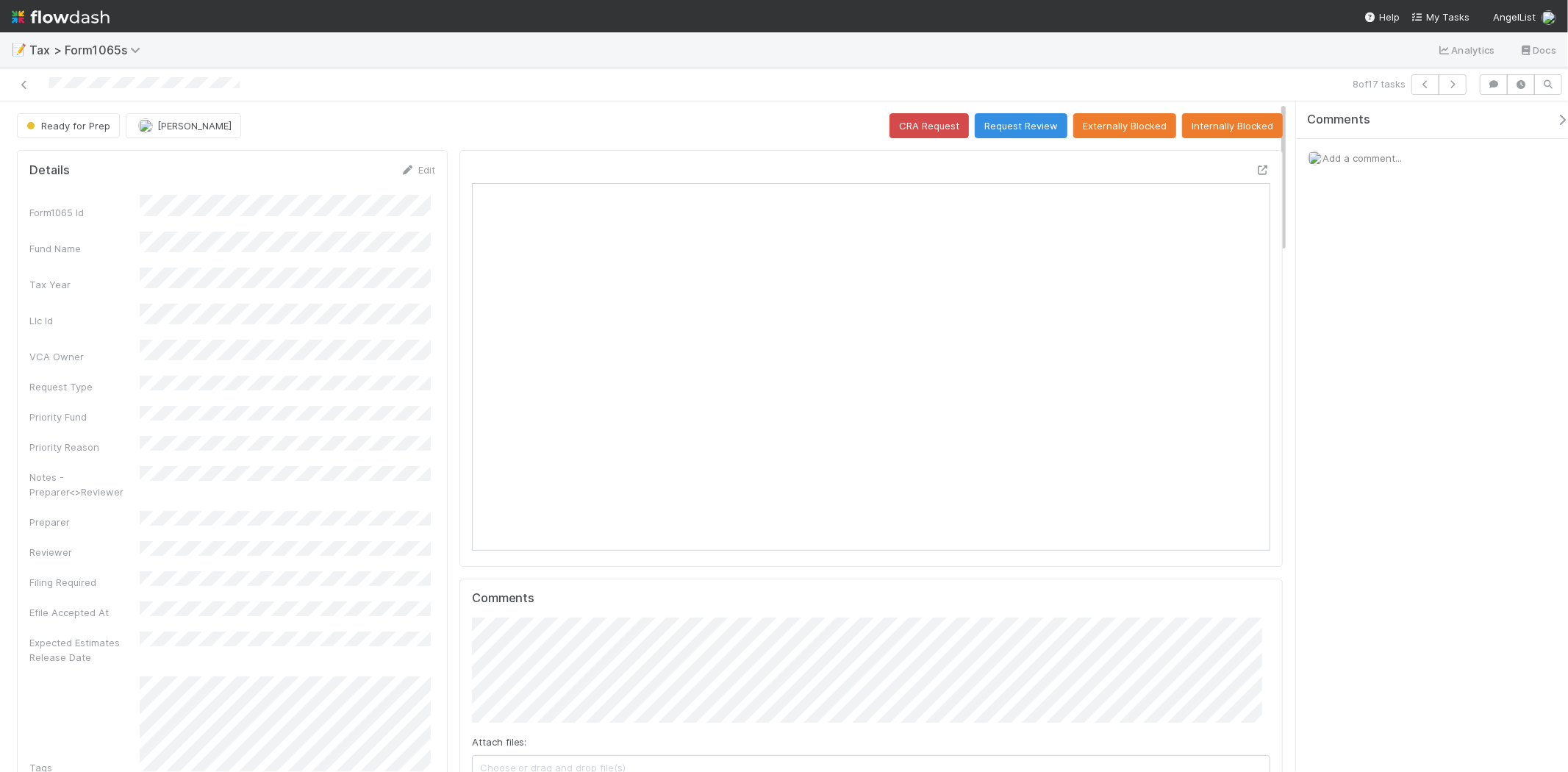
scroll to position [287, 778]
click at [19, 85] on icon at bounding box center [24, 85] width 14 height 10
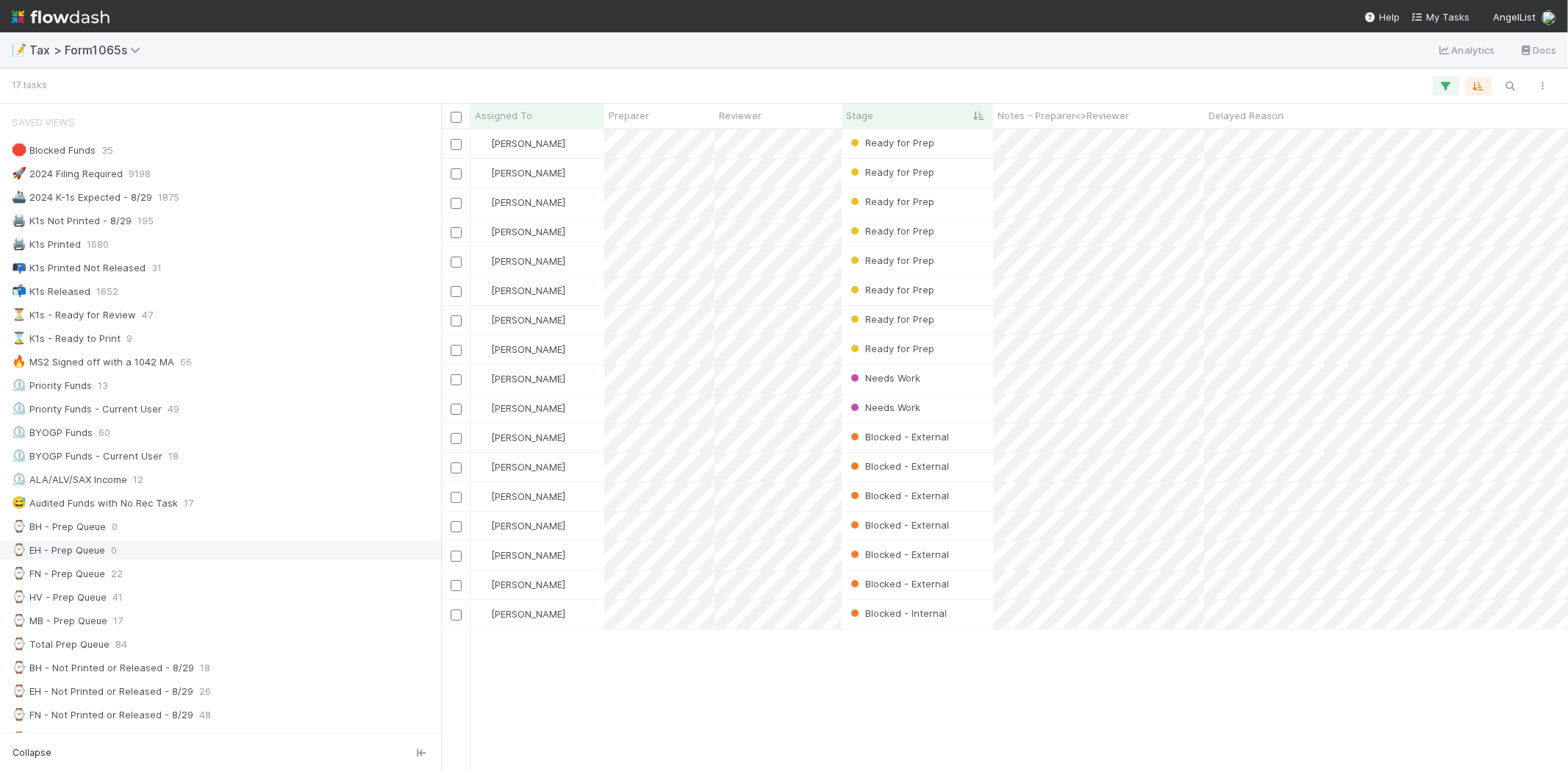
scroll to position [244, 0]
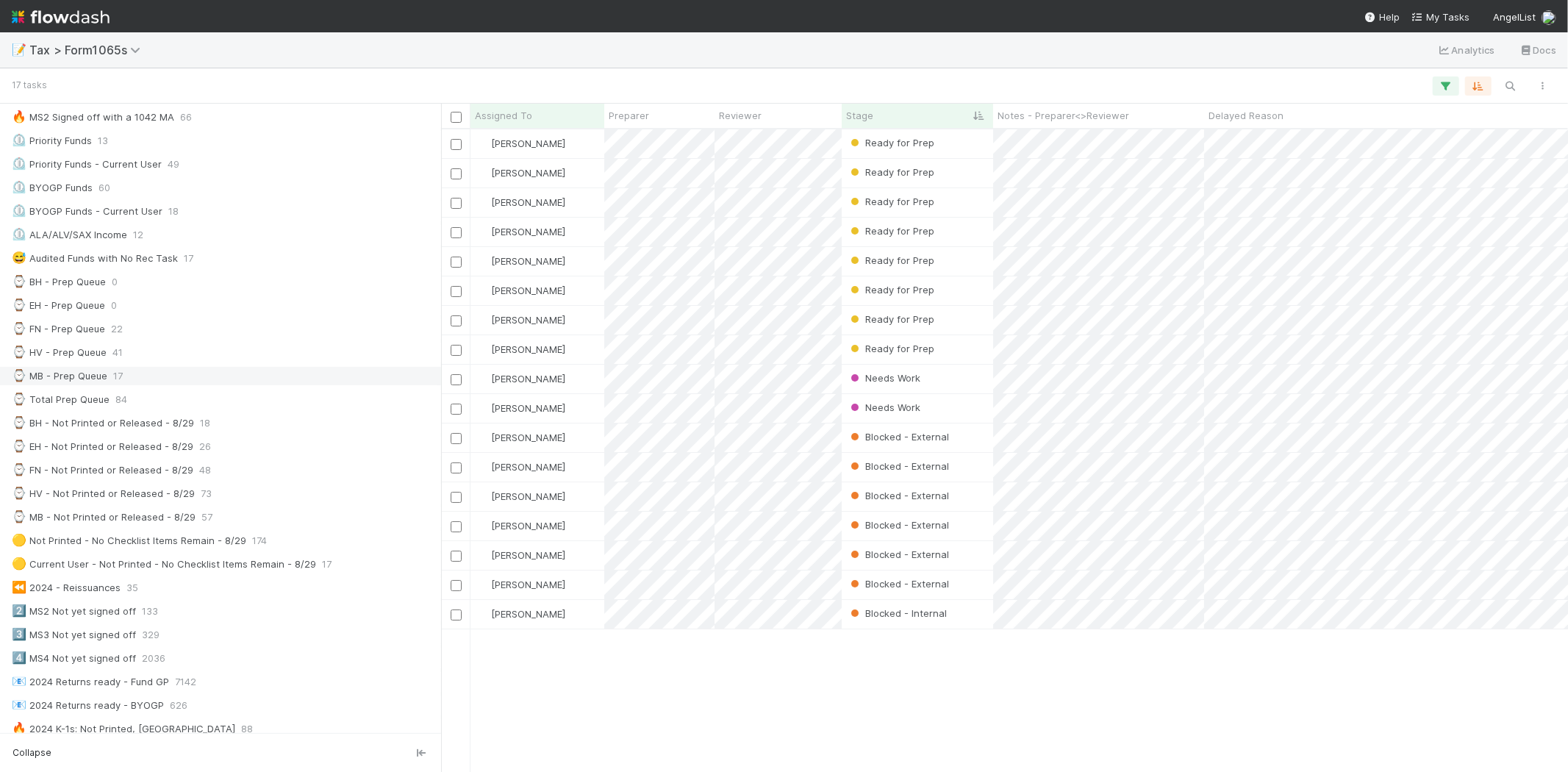
click at [164, 377] on div "⌚ MB - Prep Queue 17" at bounding box center [224, 376] width 426 height 18
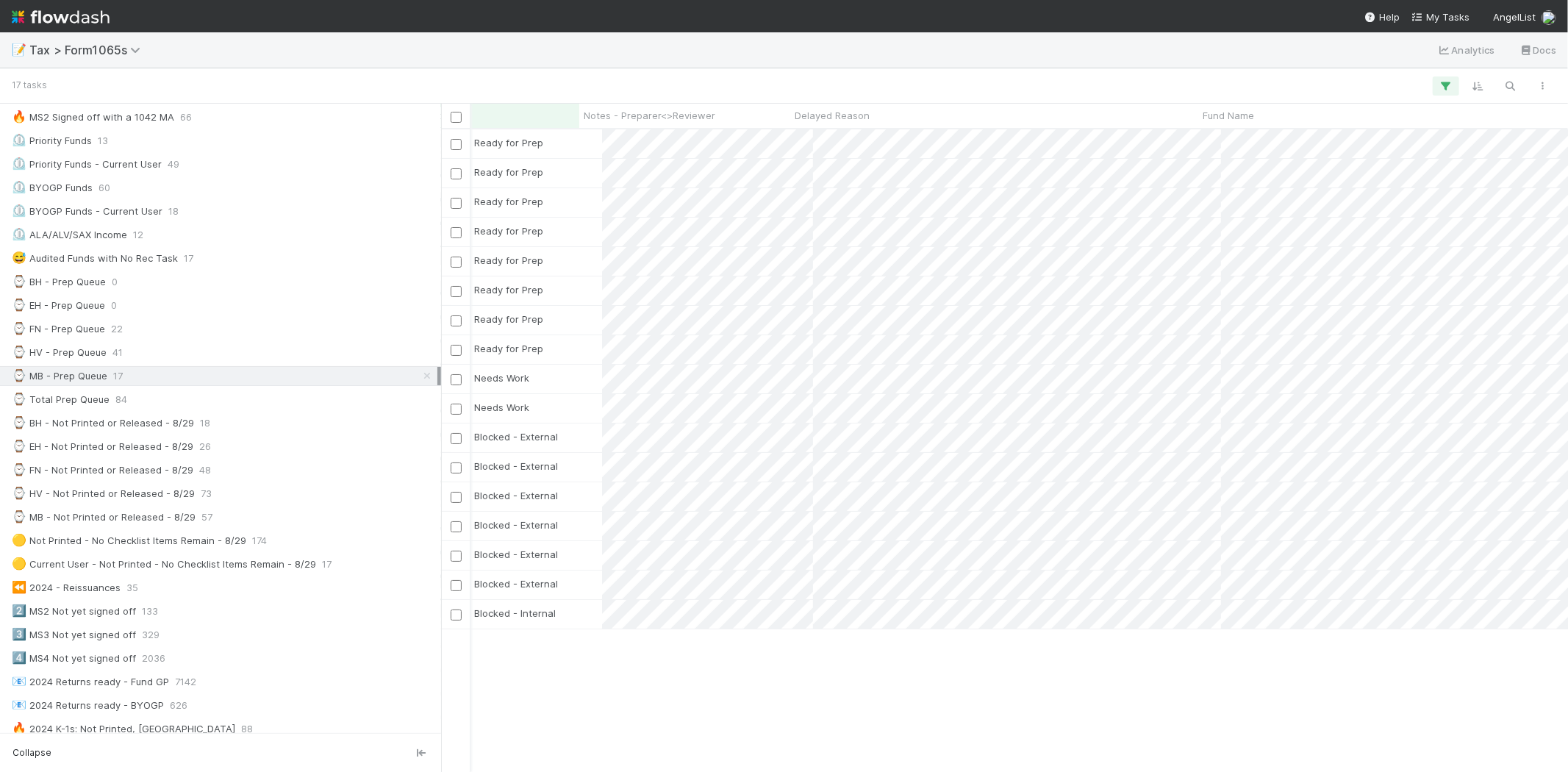
scroll to position [0, 391]
click at [565, 147] on div "Ready for Prep" at bounding box center [526, 144] width 151 height 29
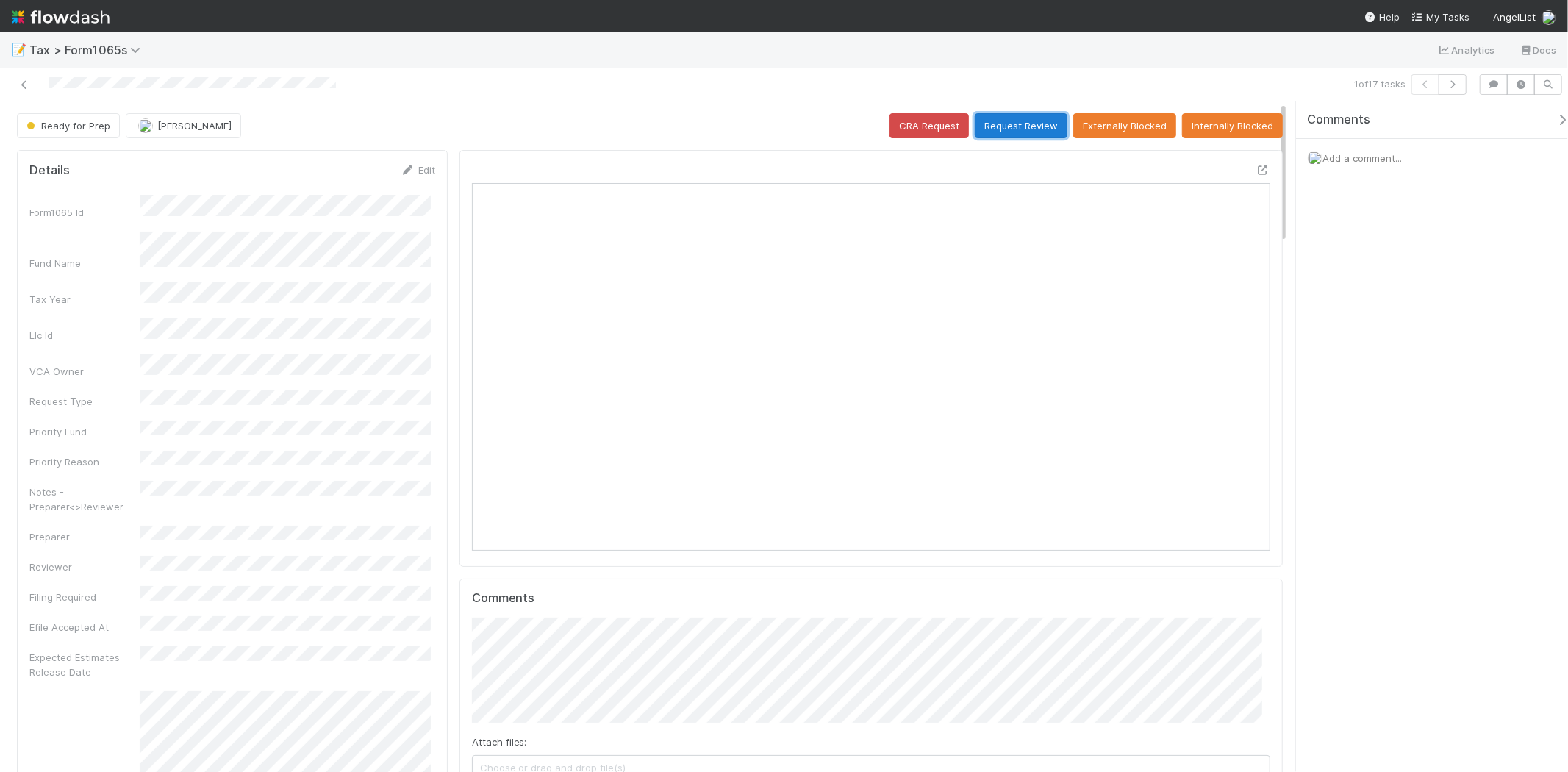
click at [1031, 116] on button "Request Review" at bounding box center [1020, 125] width 92 height 25
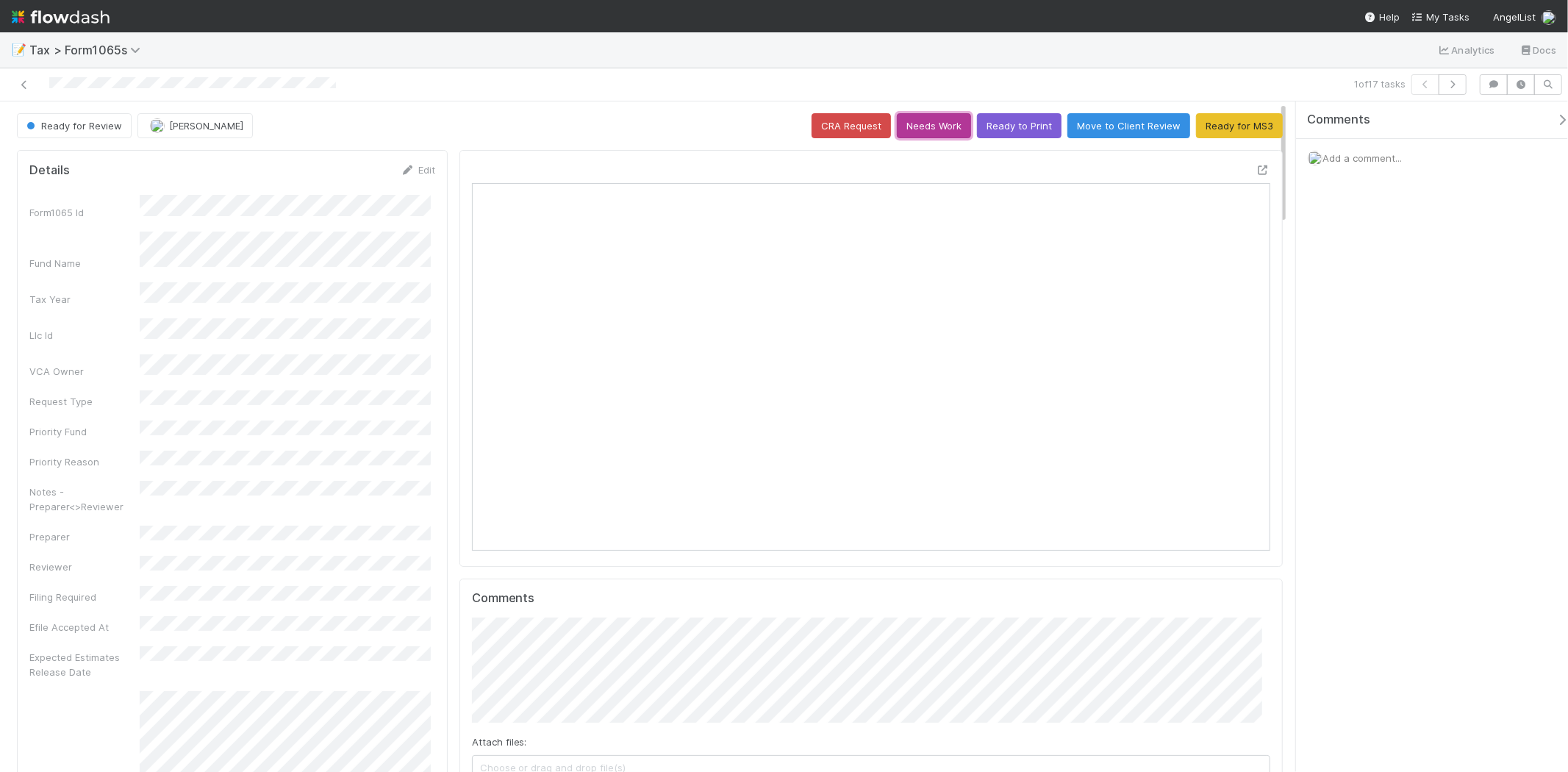
click at [943, 121] on button "Needs Work" at bounding box center [934, 125] width 74 height 25
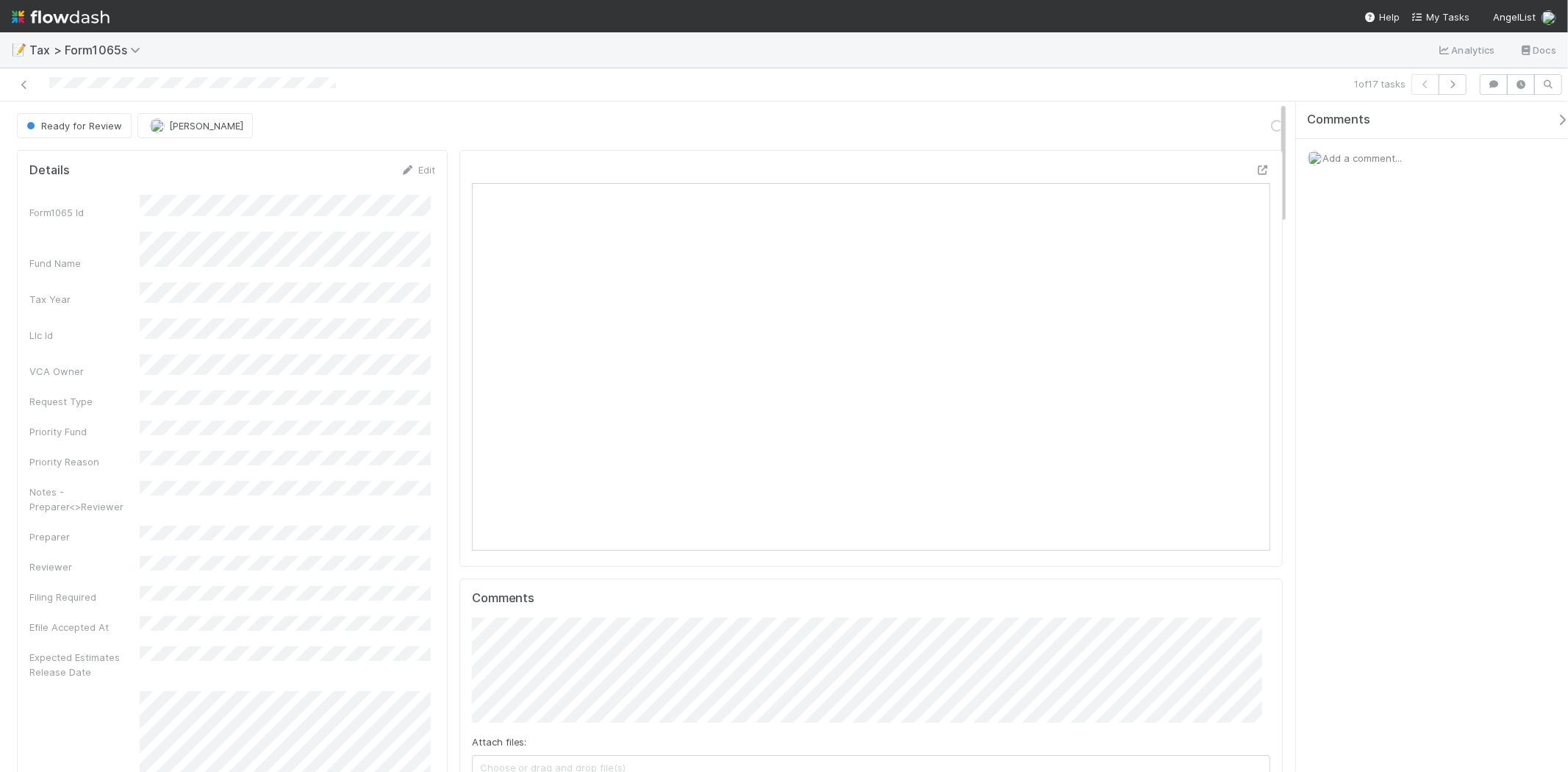
click at [1365, 157] on span "Add a comment..." at bounding box center [1362, 158] width 79 height 11
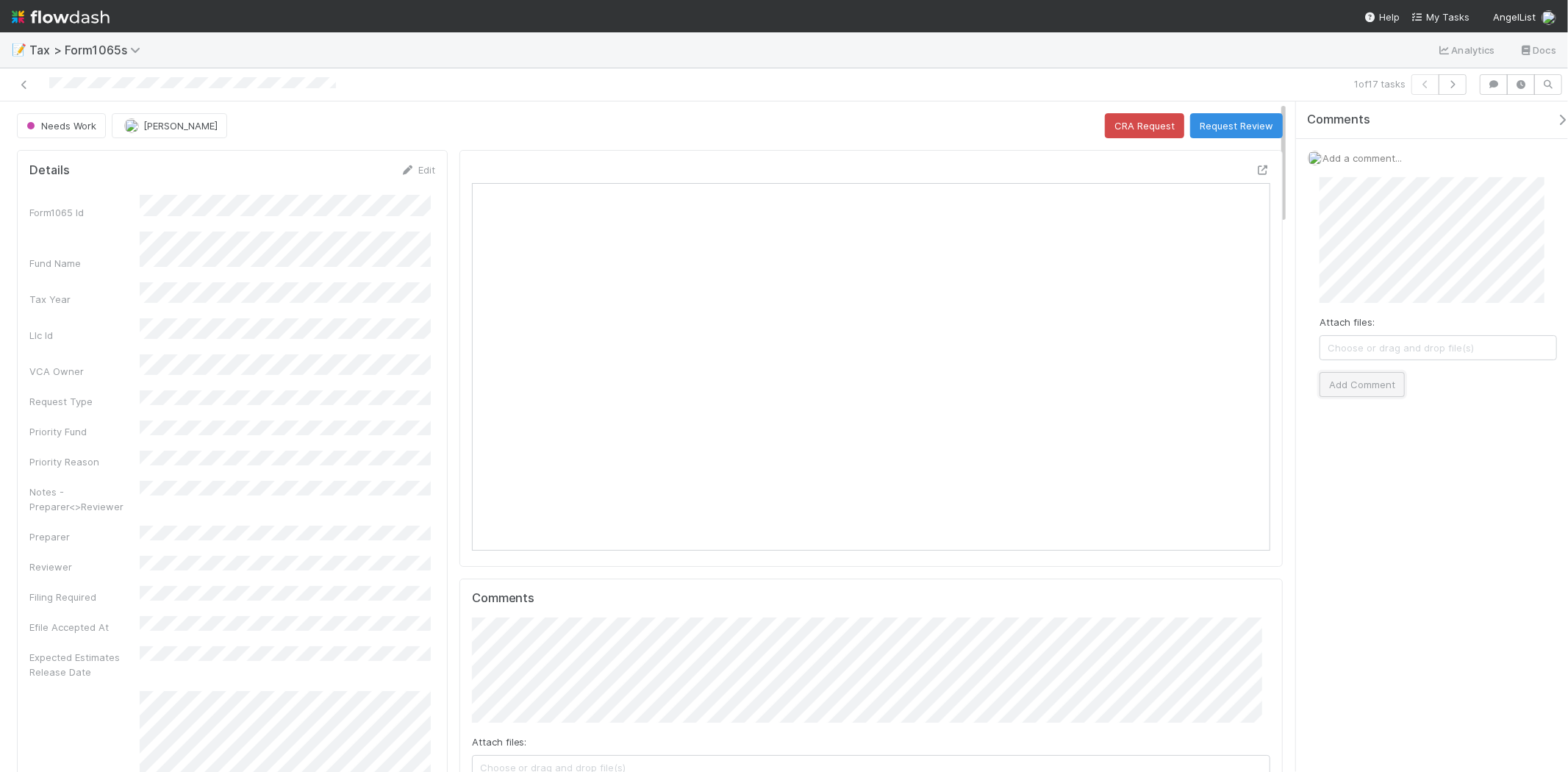
click at [1372, 386] on button "Add Comment" at bounding box center [1363, 384] width 86 height 25
click at [67, 5] on img at bounding box center [60, 17] width 98 height 25
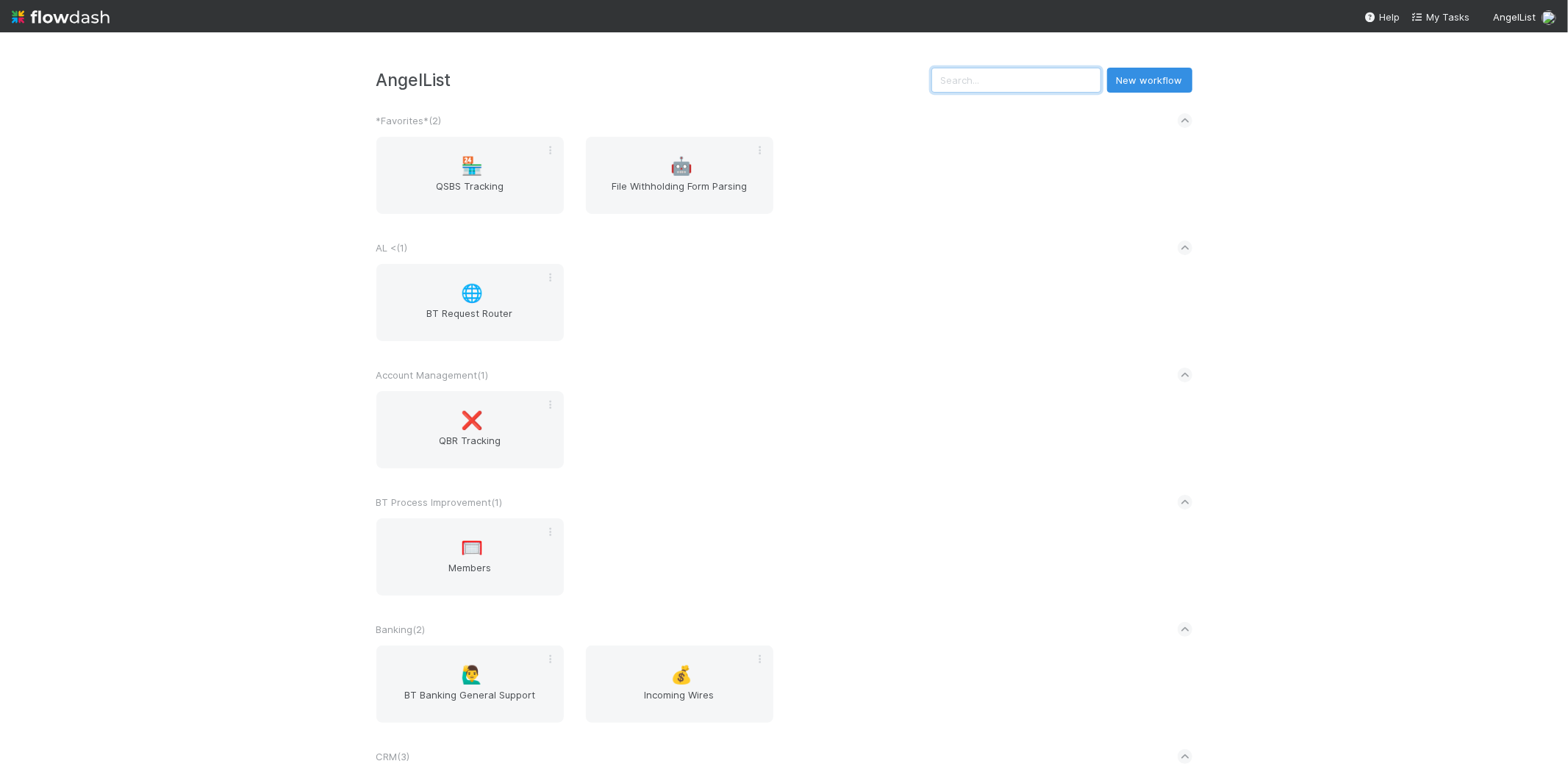
click at [1046, 79] on input "text" at bounding box center [1016, 80] width 170 height 25
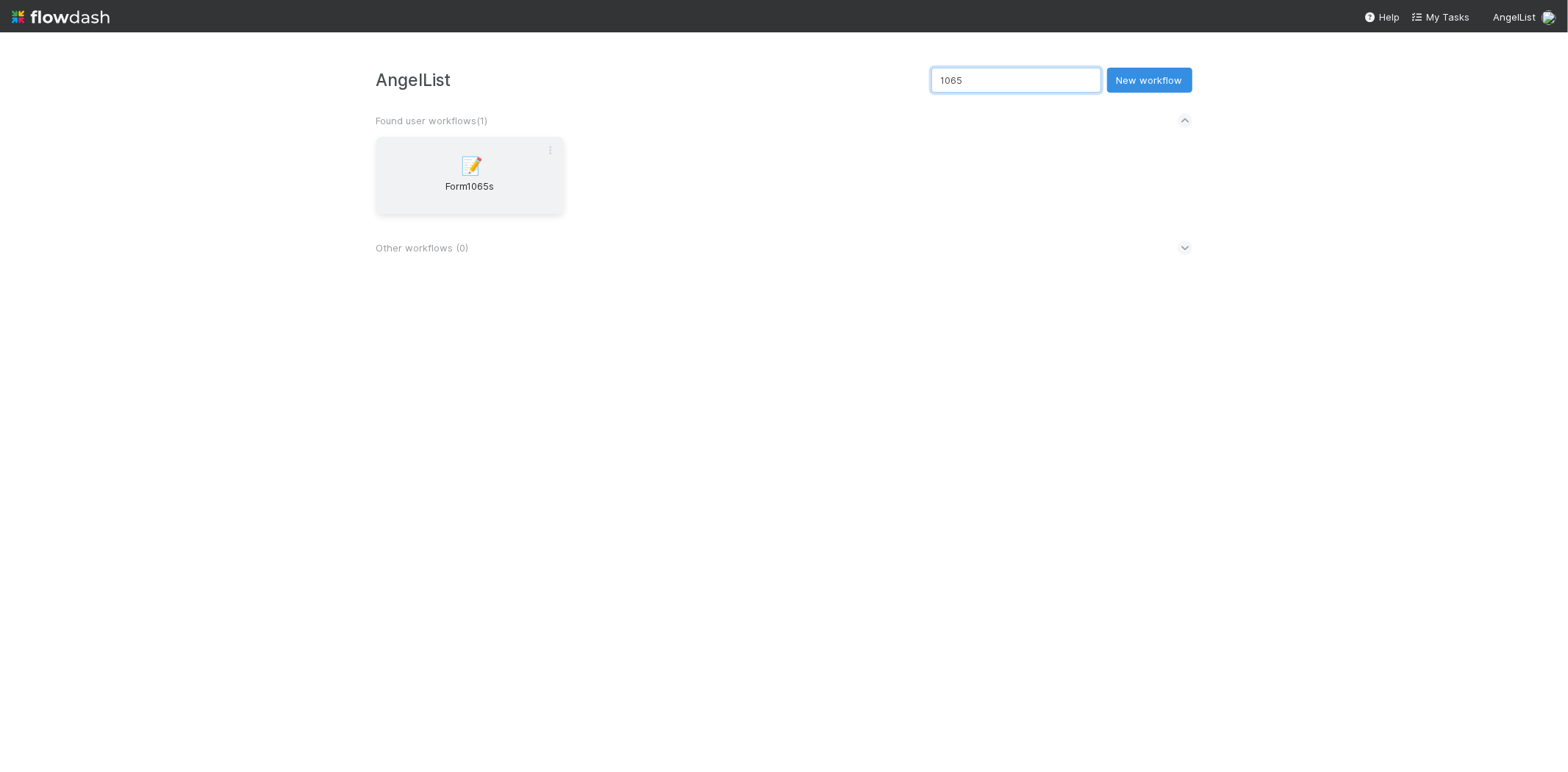
type input "1065"
click at [546, 189] on span "Form1065s" at bounding box center [470, 193] width 176 height 29
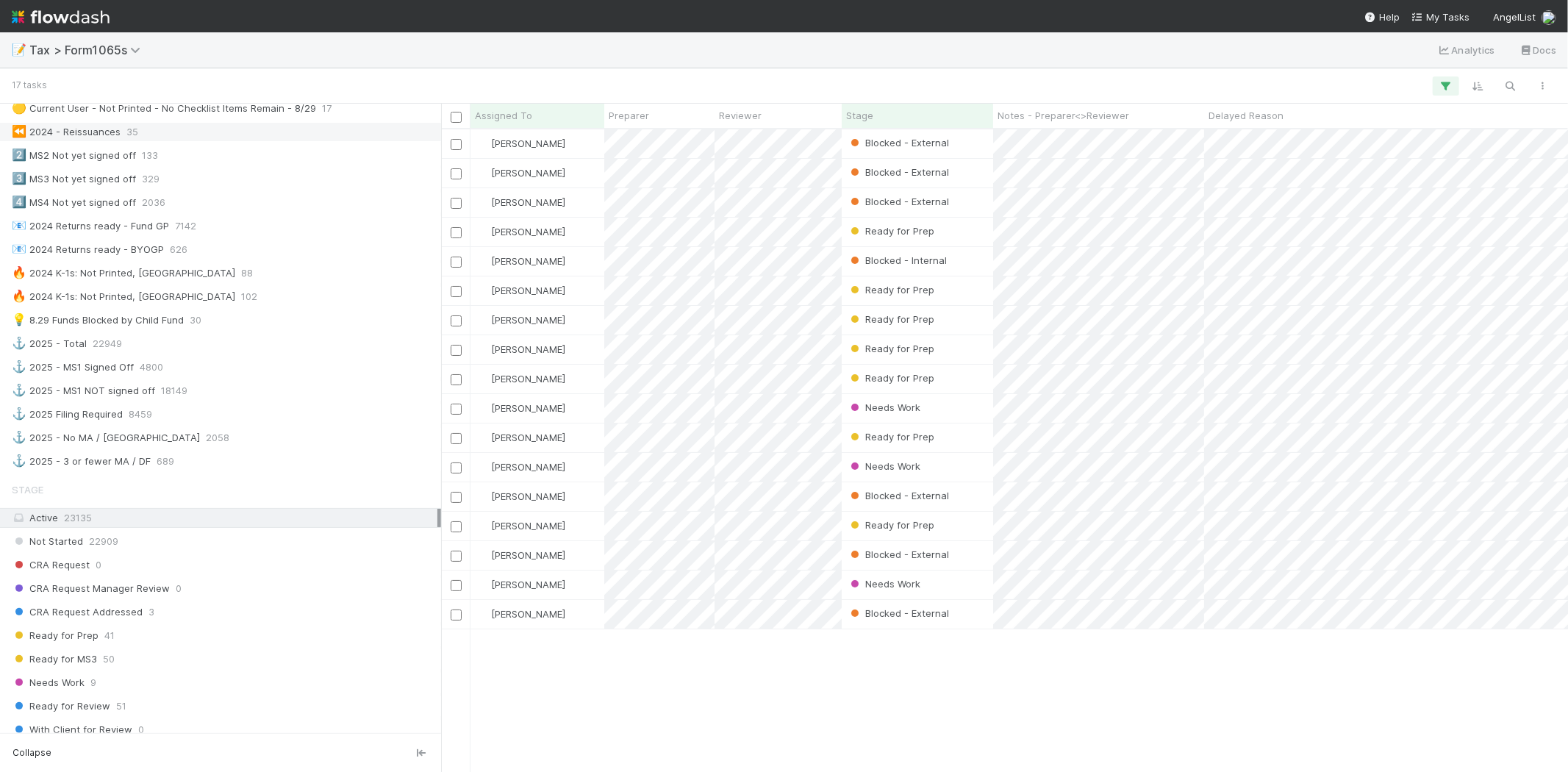
scroll to position [898, 0]
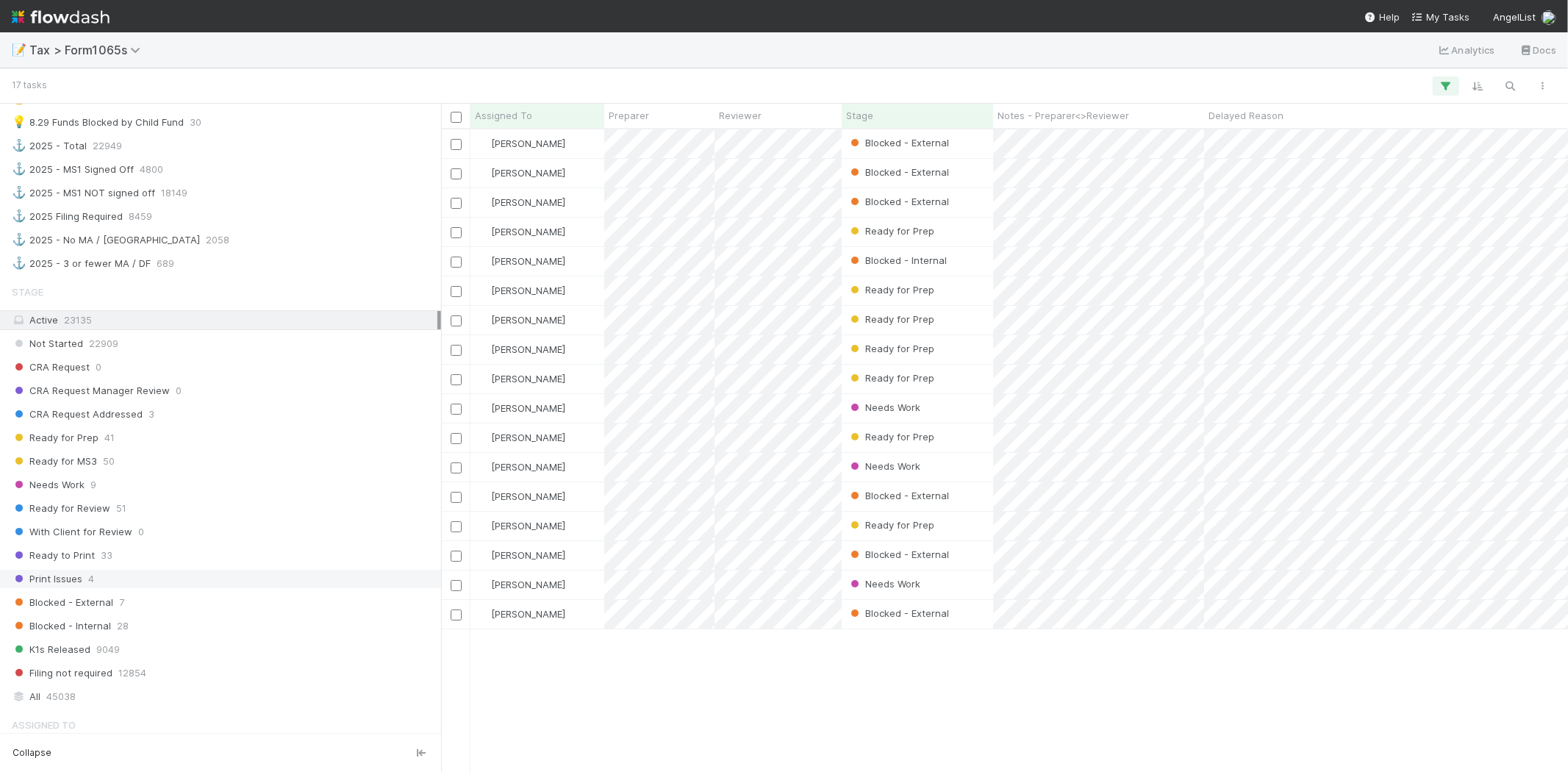
click at [177, 578] on div "Print Issues 4" at bounding box center [224, 578] width 426 height 18
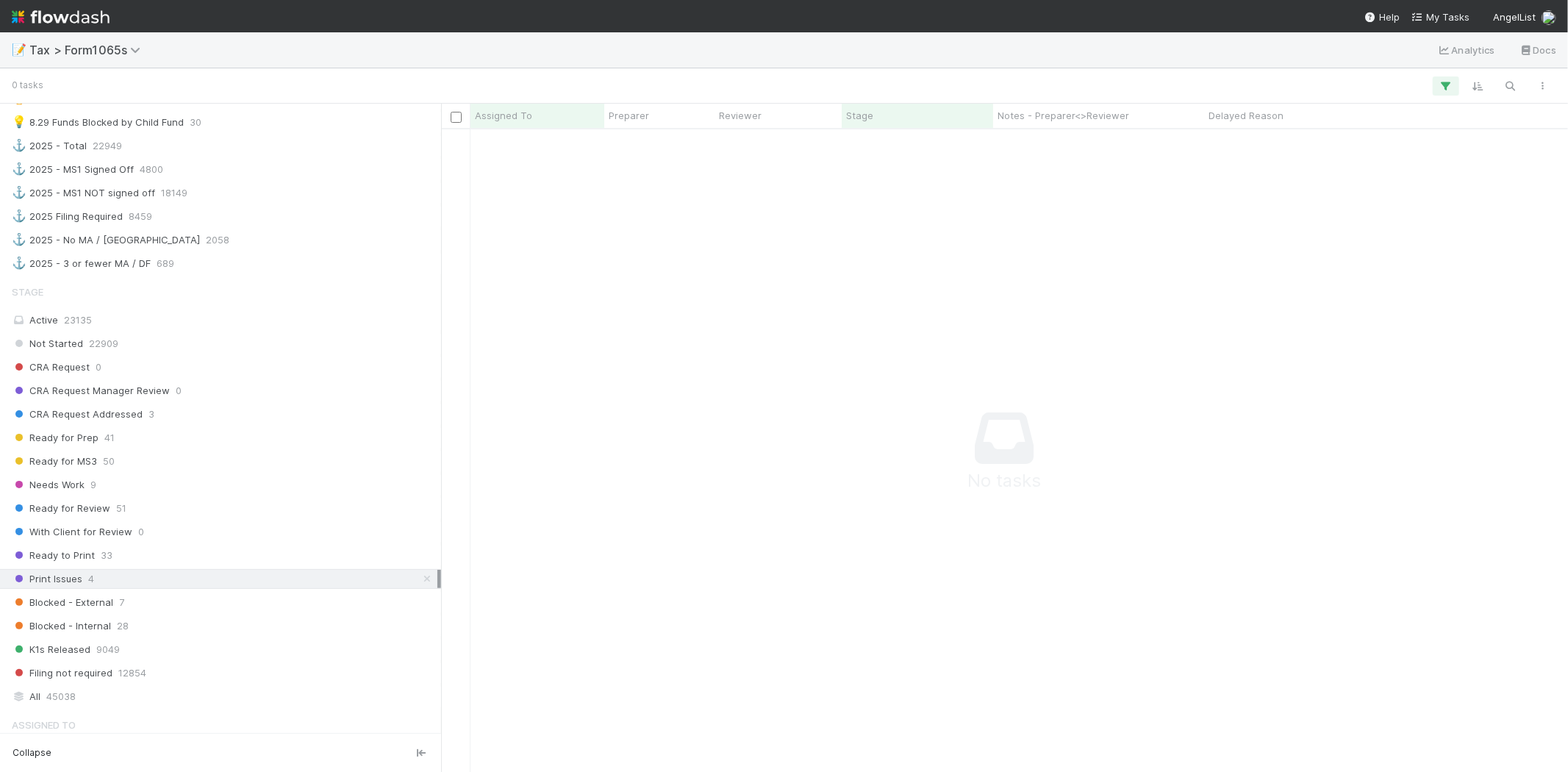
scroll to position [618, 1103]
click at [419, 584] on icon at bounding box center [426, 579] width 14 height 10
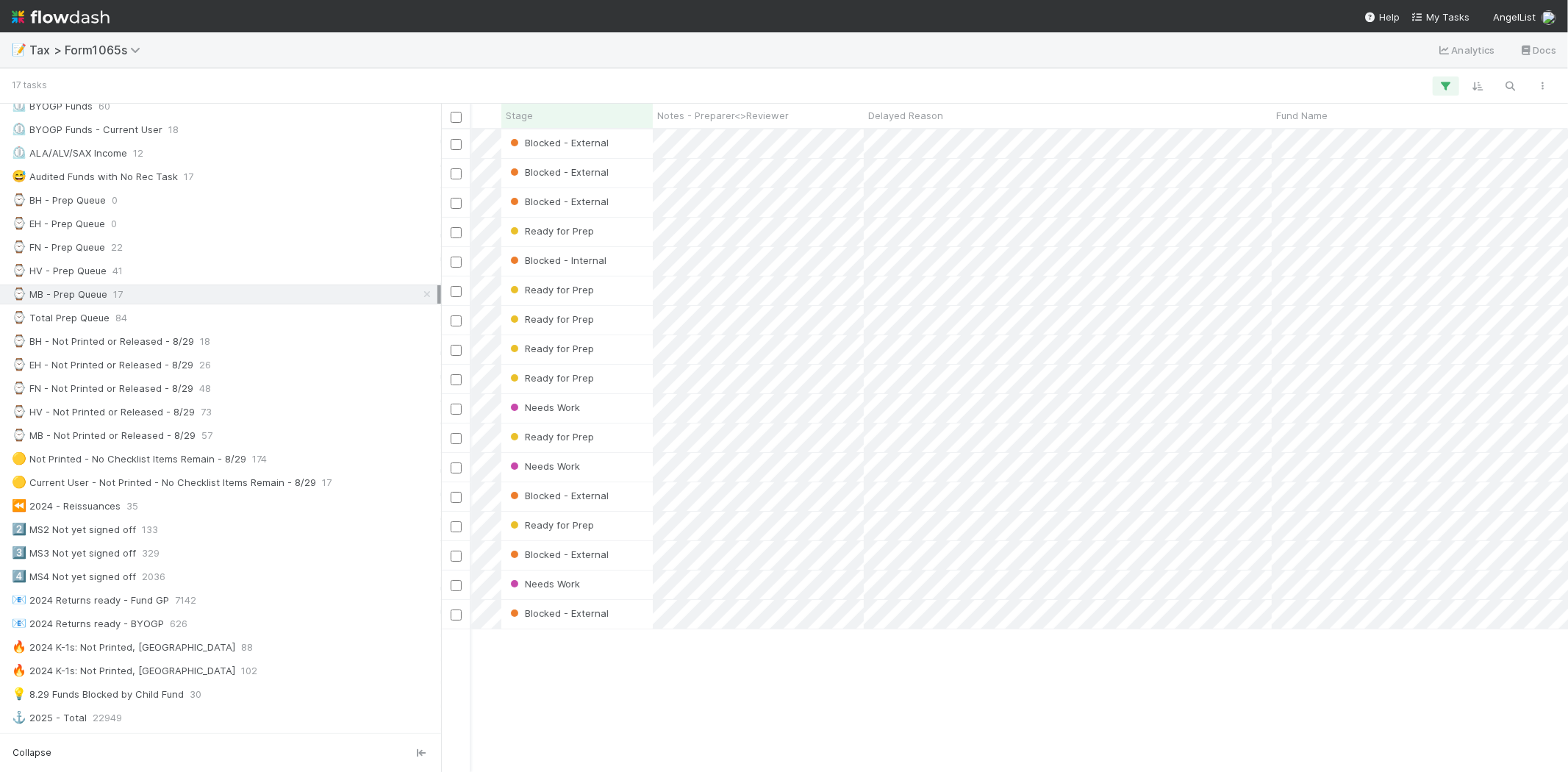
scroll to position [0, 318]
click at [640, 591] on div "Needs Work" at bounding box center [599, 585] width 151 height 29
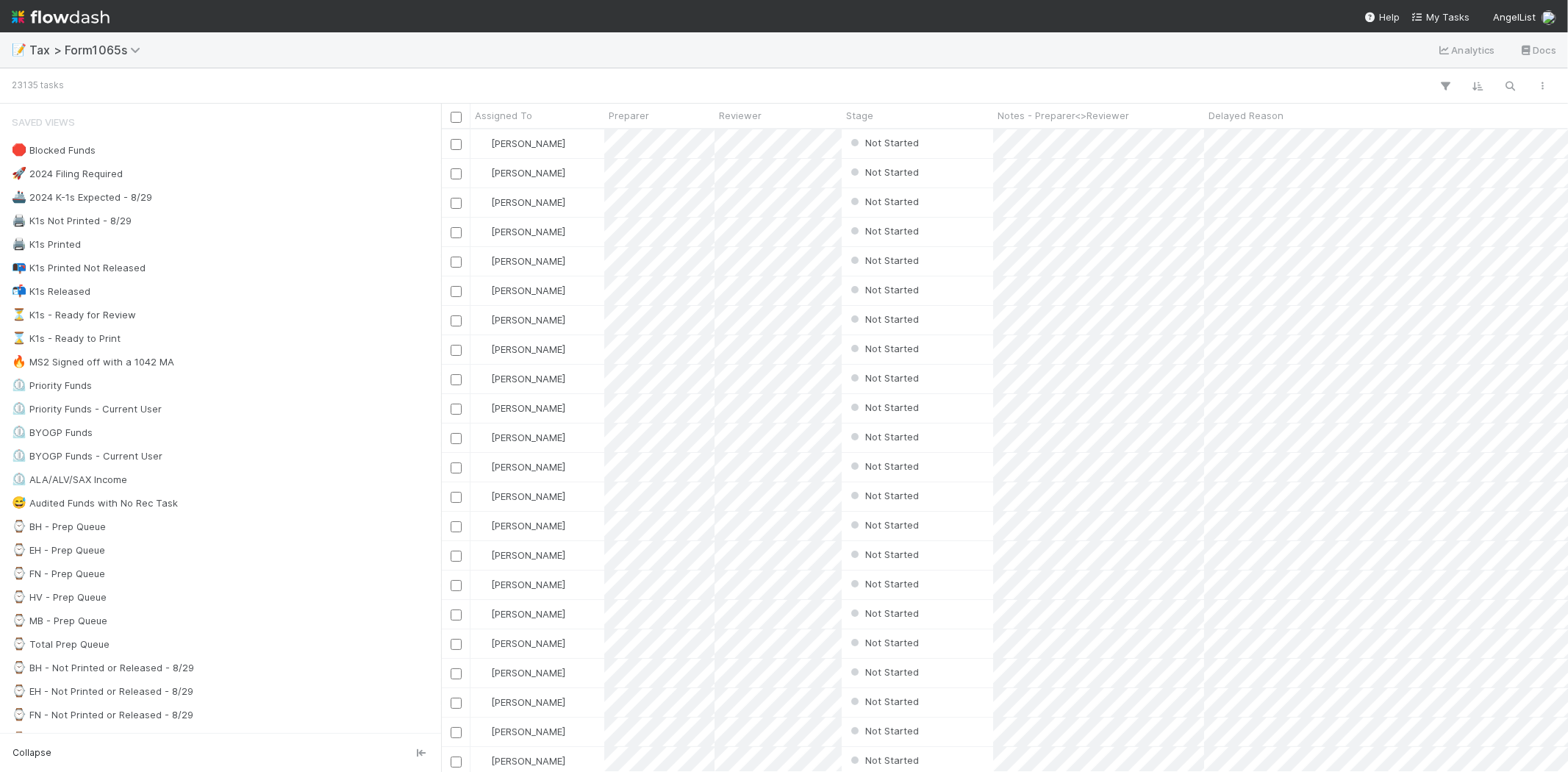
scroll to position [630, 1114]
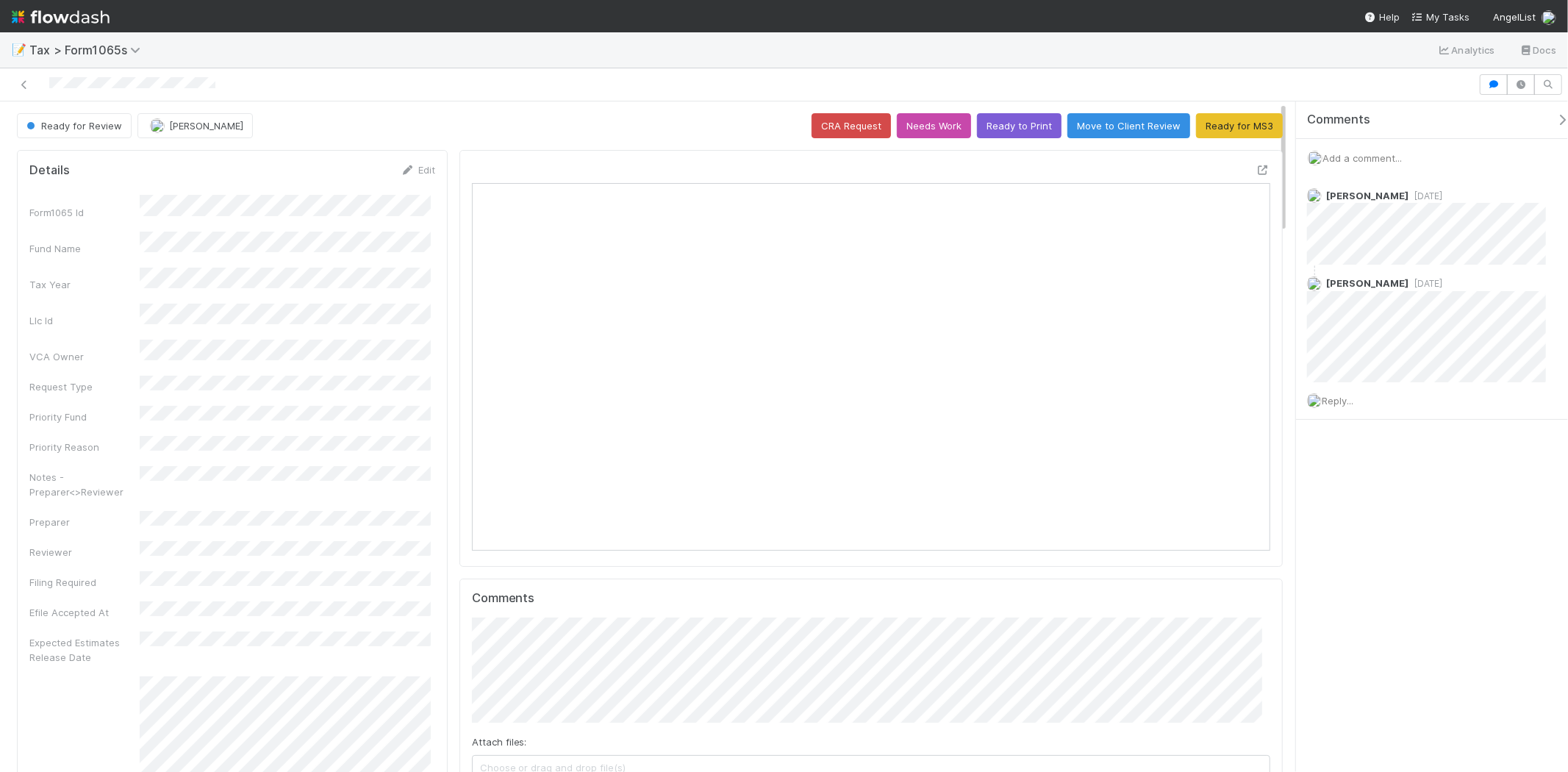
scroll to position [287, 778]
click at [1400, 159] on span "Add a comment..." at bounding box center [1362, 158] width 79 height 11
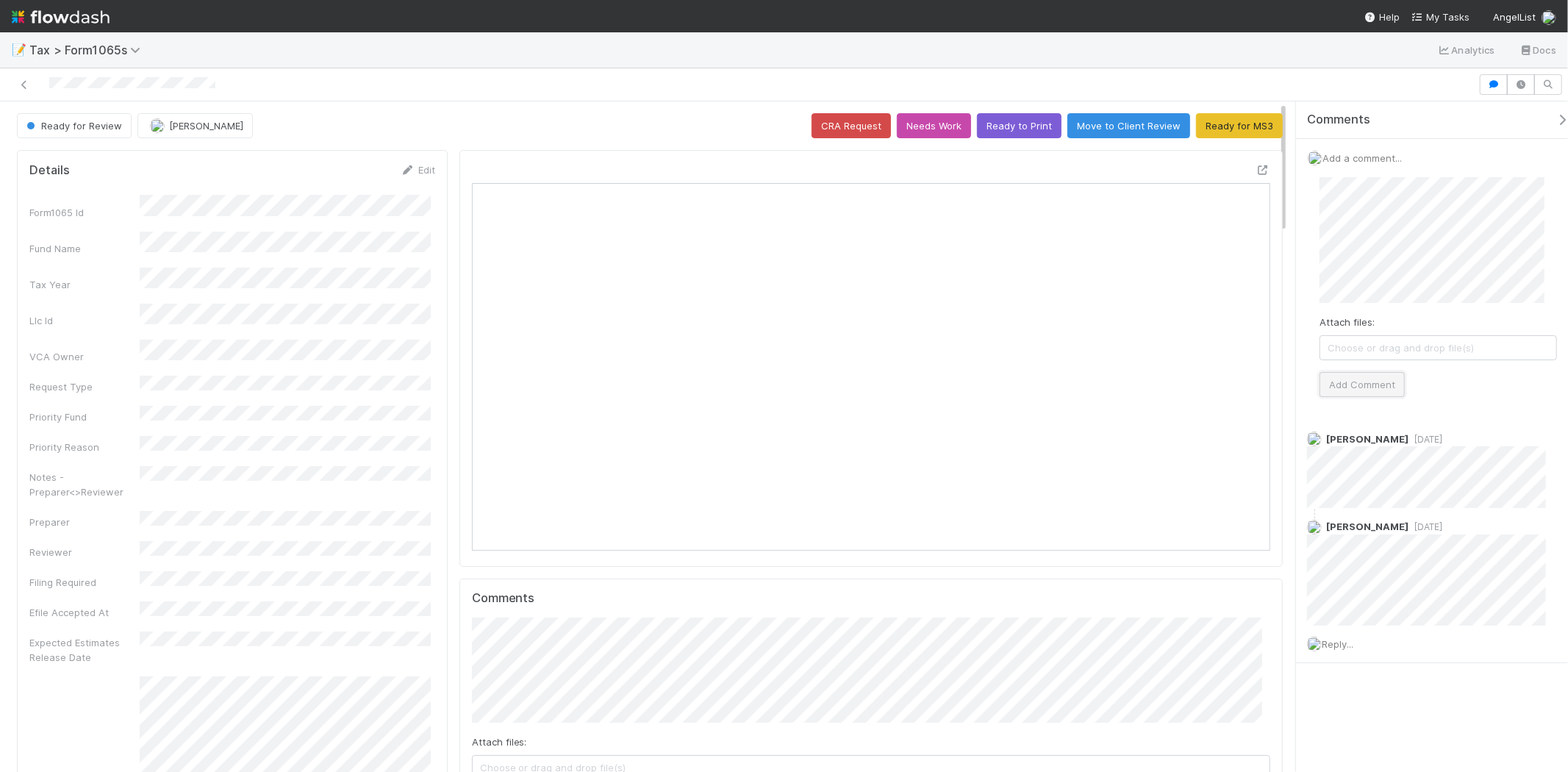
click at [1354, 386] on button "Add Comment" at bounding box center [1363, 384] width 86 height 25
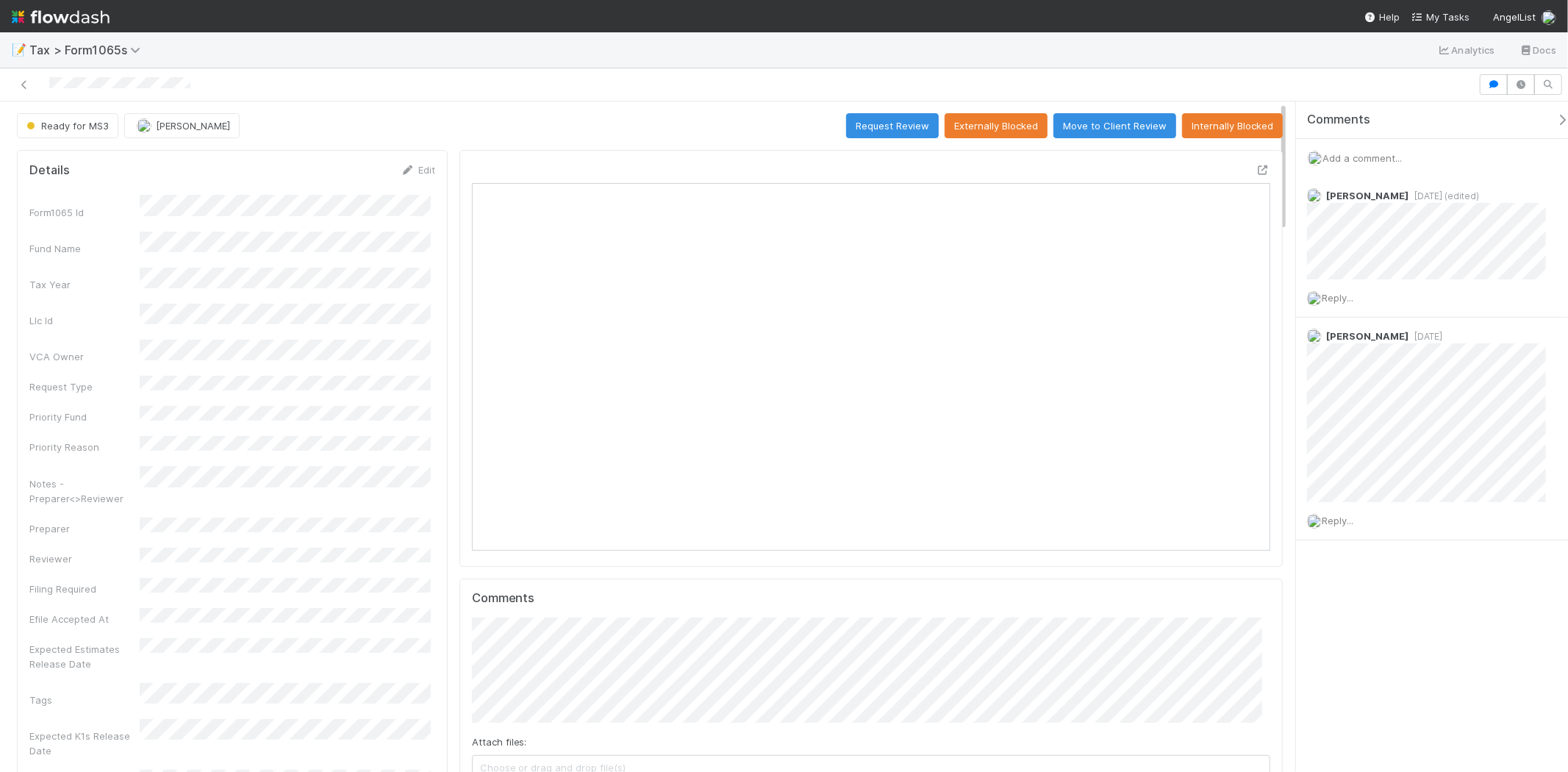
scroll to position [287, 778]
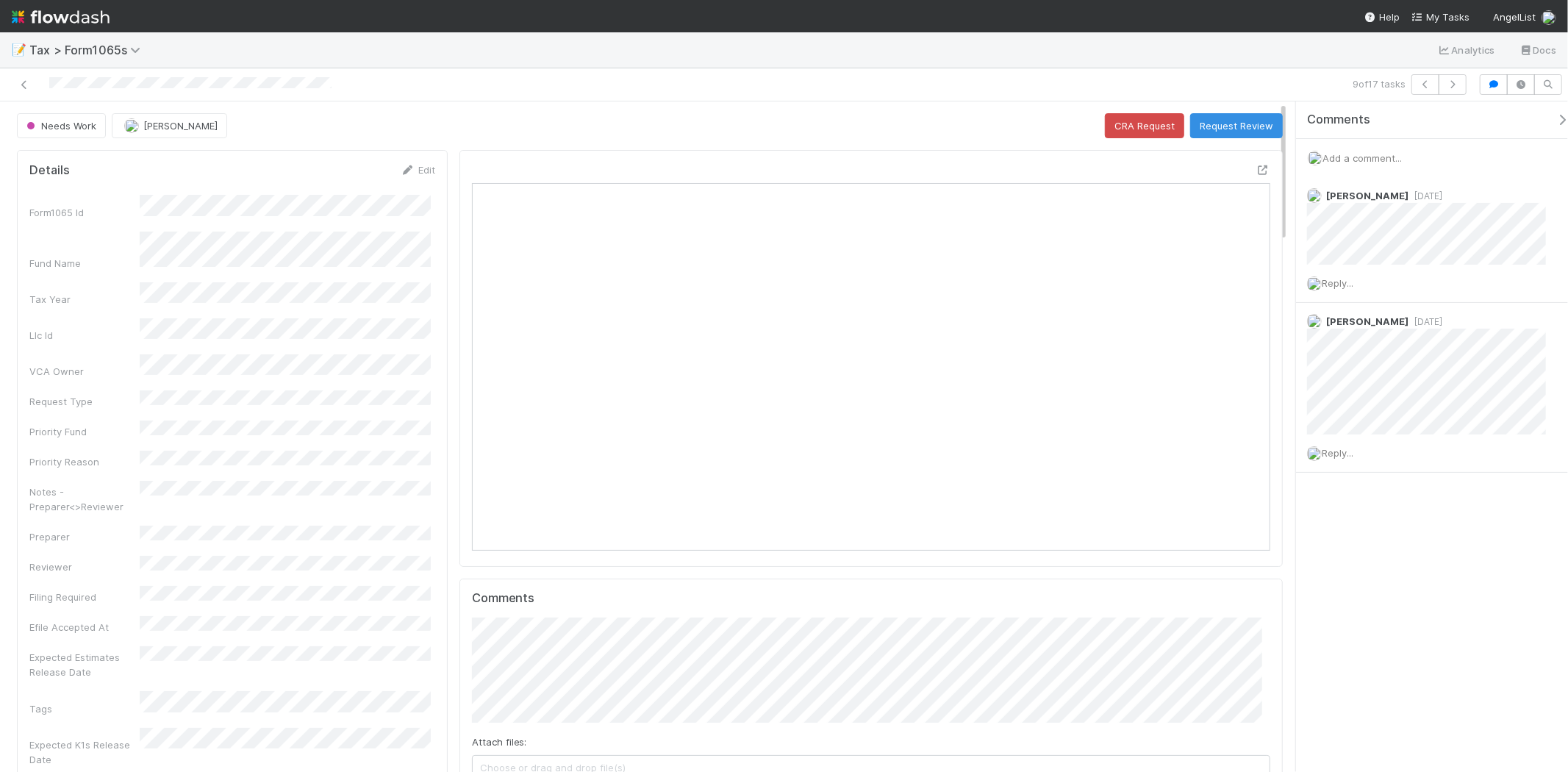
scroll to position [287, 778]
